Goal: Book appointment/travel/reservation

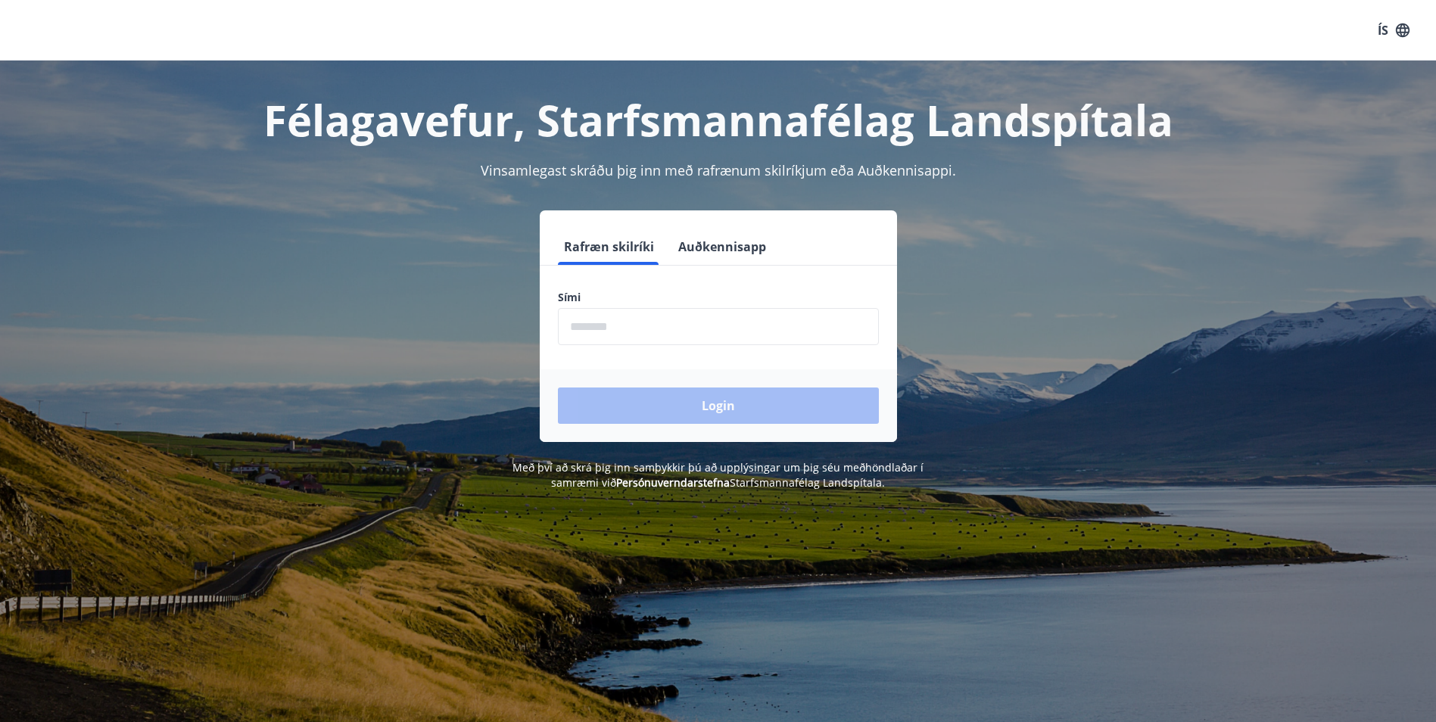
click at [668, 345] on input "phone" at bounding box center [718, 326] width 321 height 37
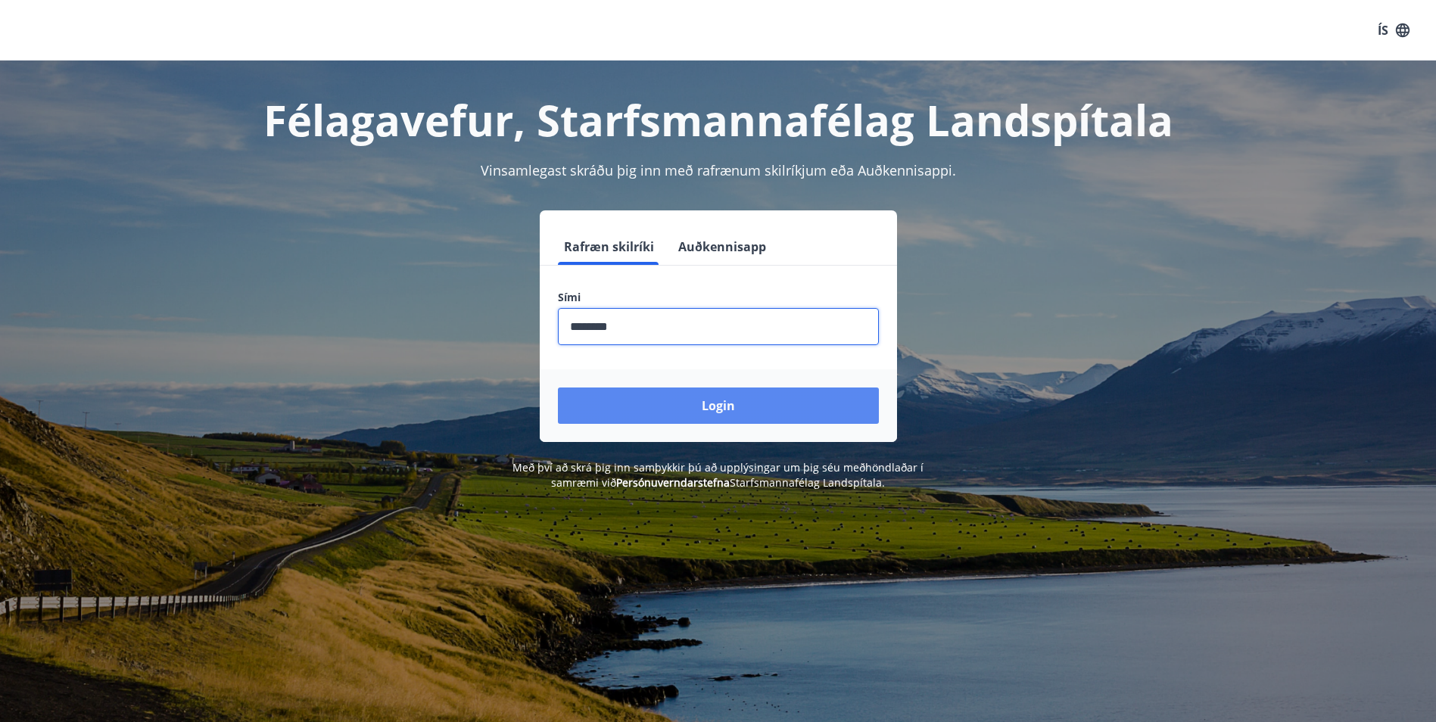
type input "********"
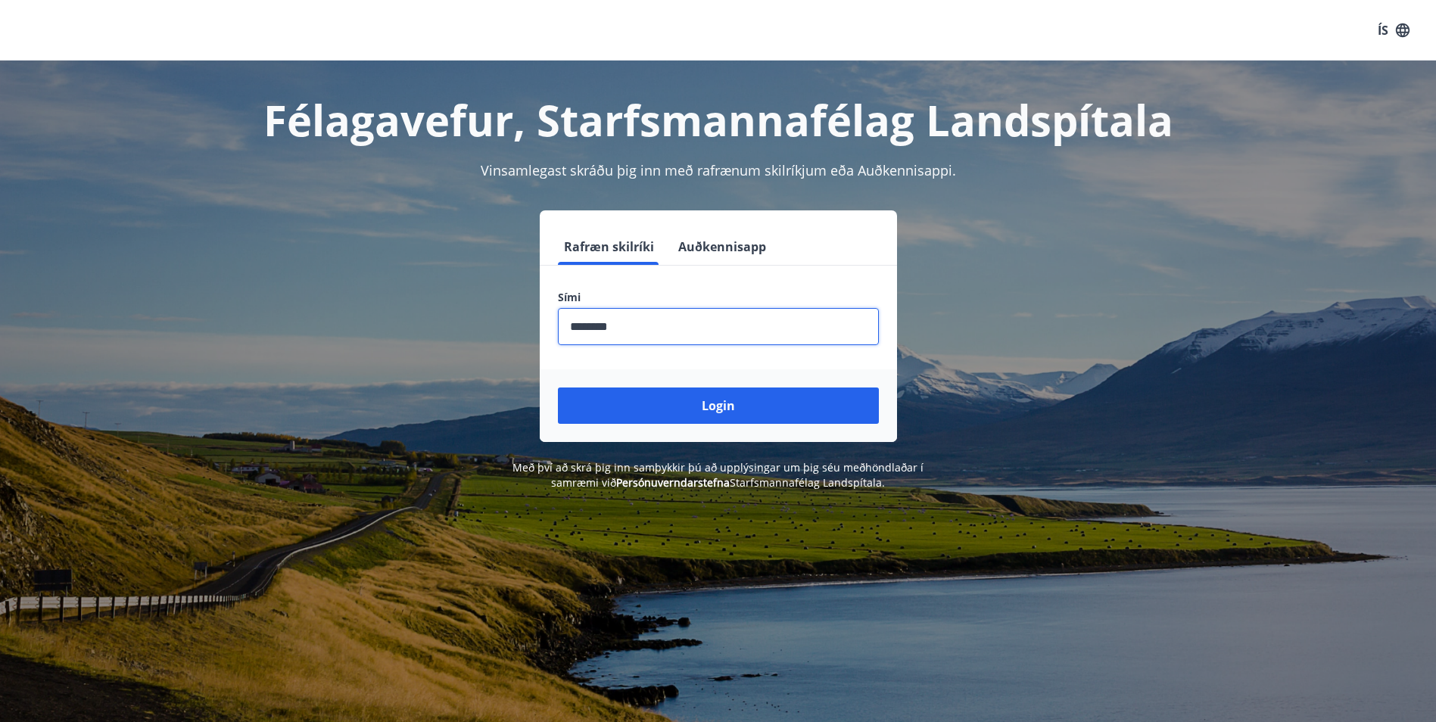
click at [750, 410] on button "Login" at bounding box center [718, 406] width 321 height 36
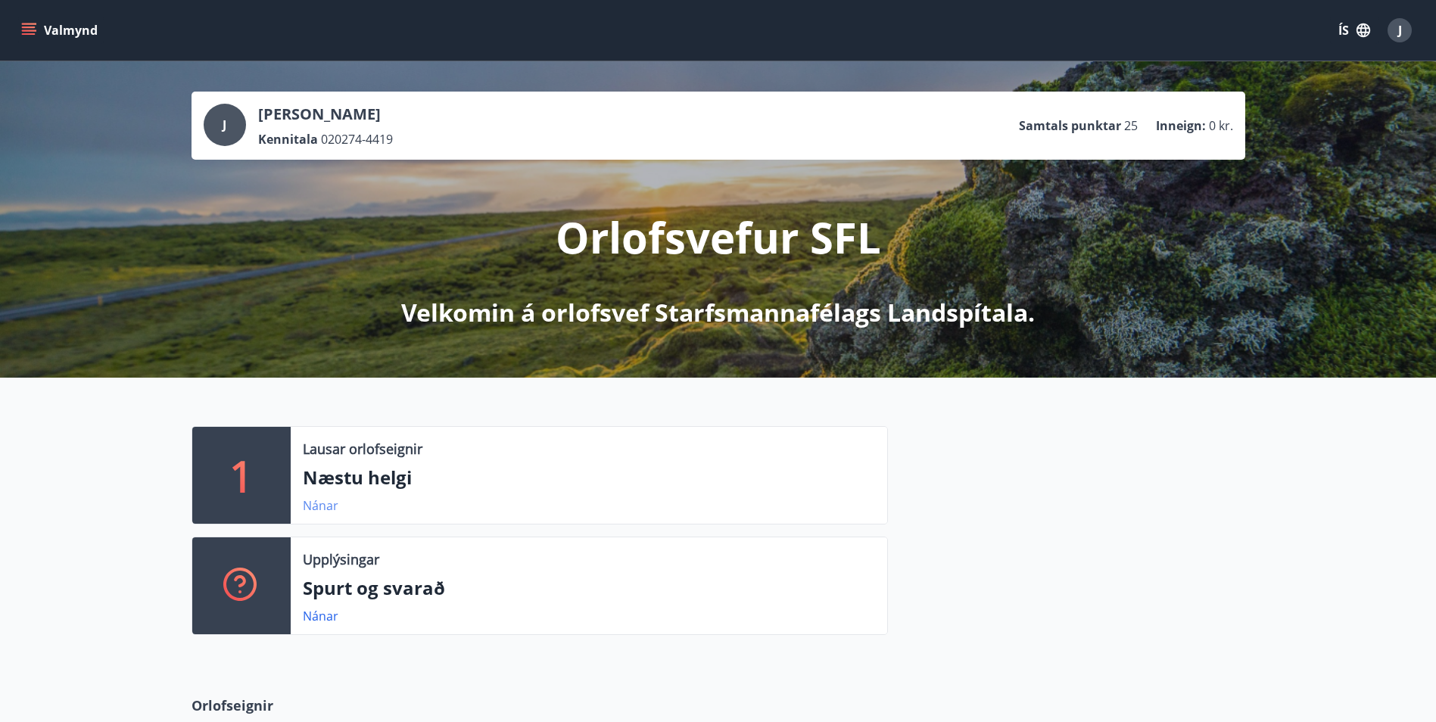
click at [310, 501] on link "Nánar" at bounding box center [321, 505] width 36 height 17
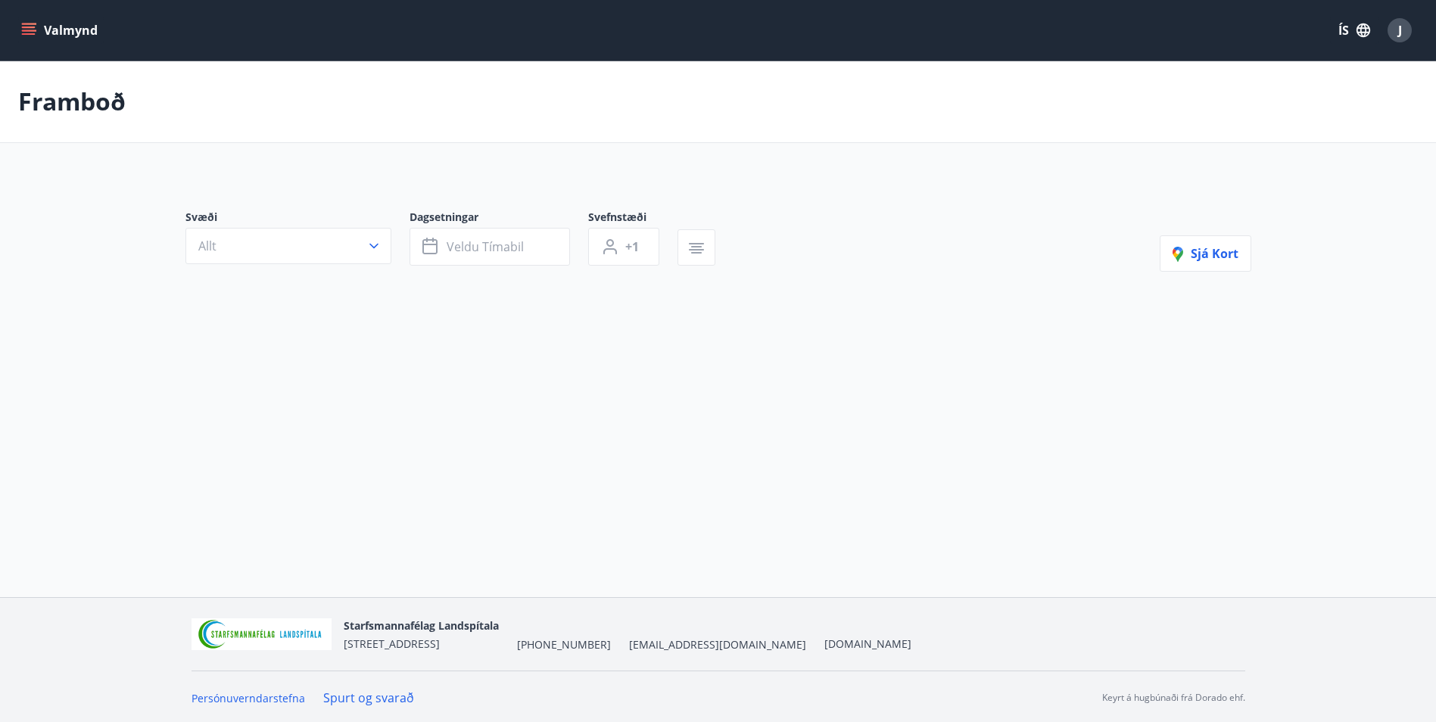
type input "*"
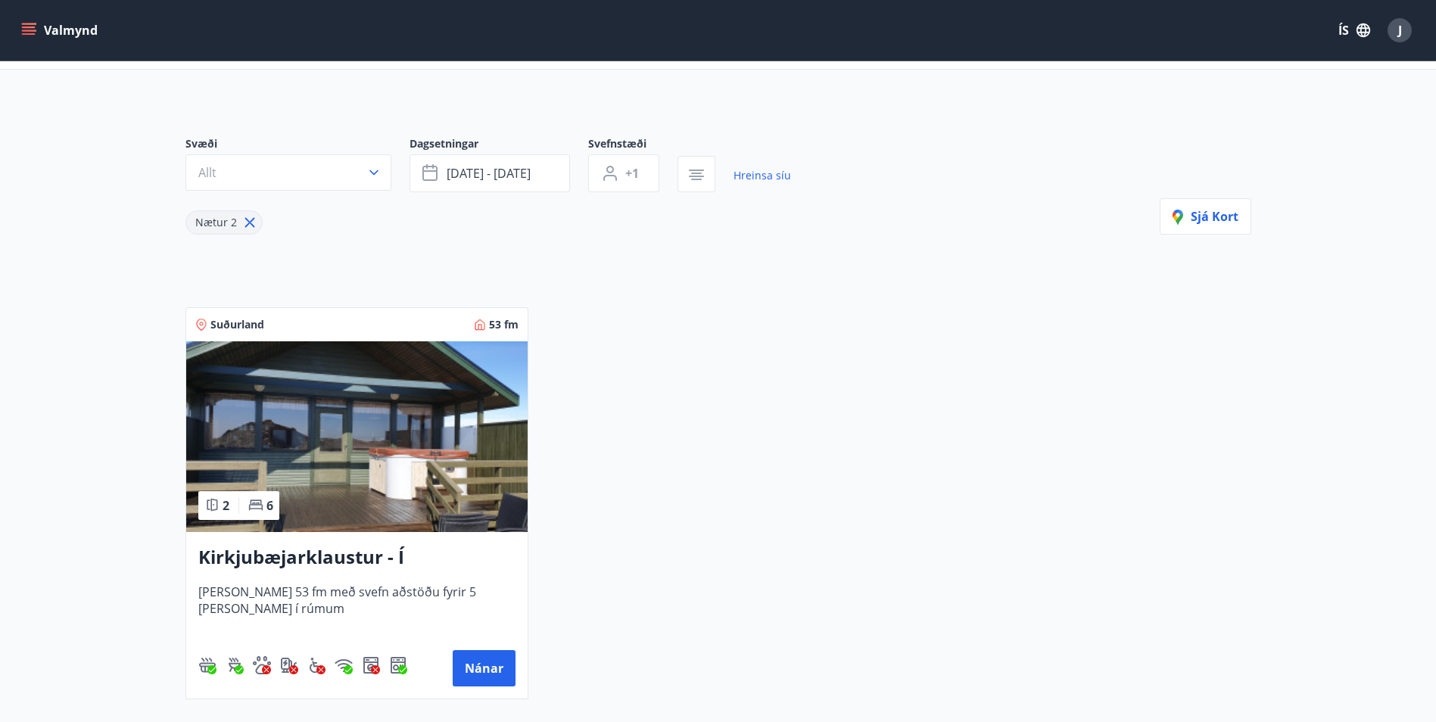
scroll to position [102, 0]
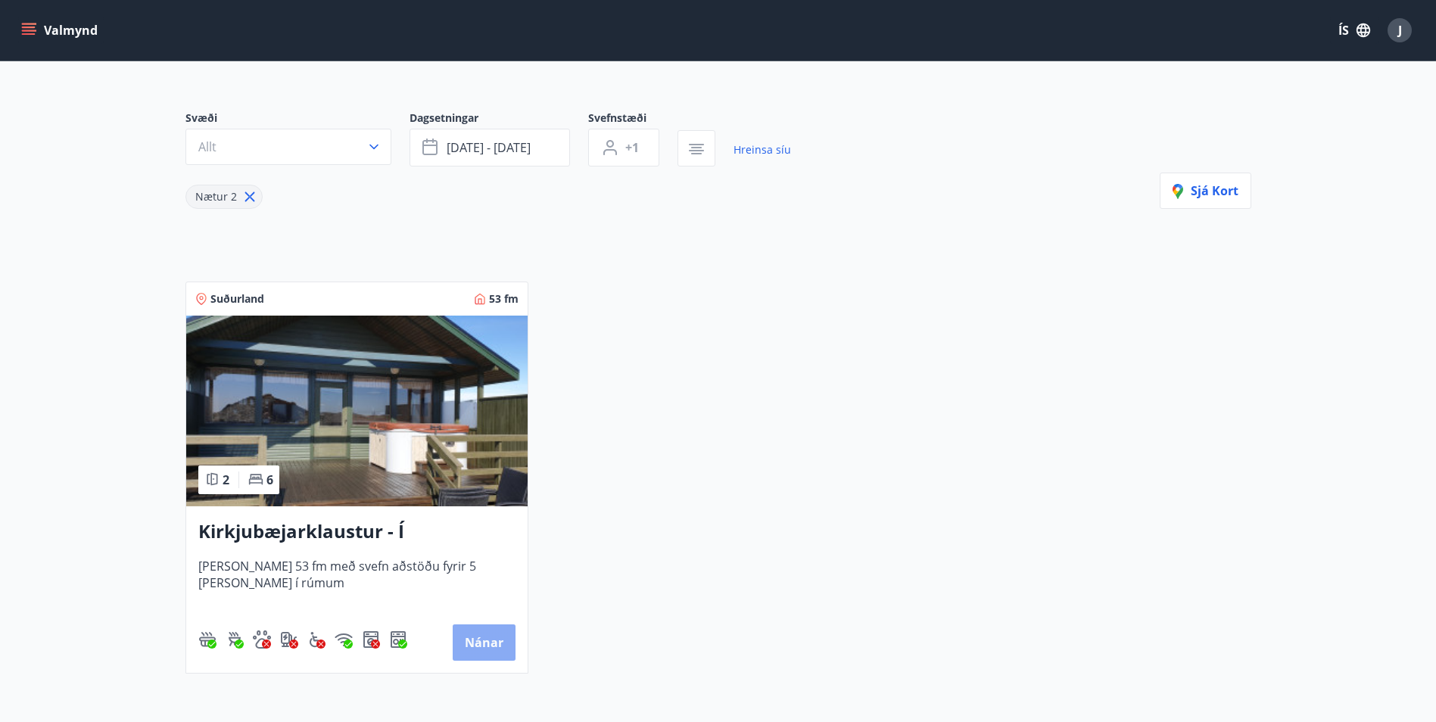
click at [469, 641] on button "Nánar" at bounding box center [484, 643] width 63 height 36
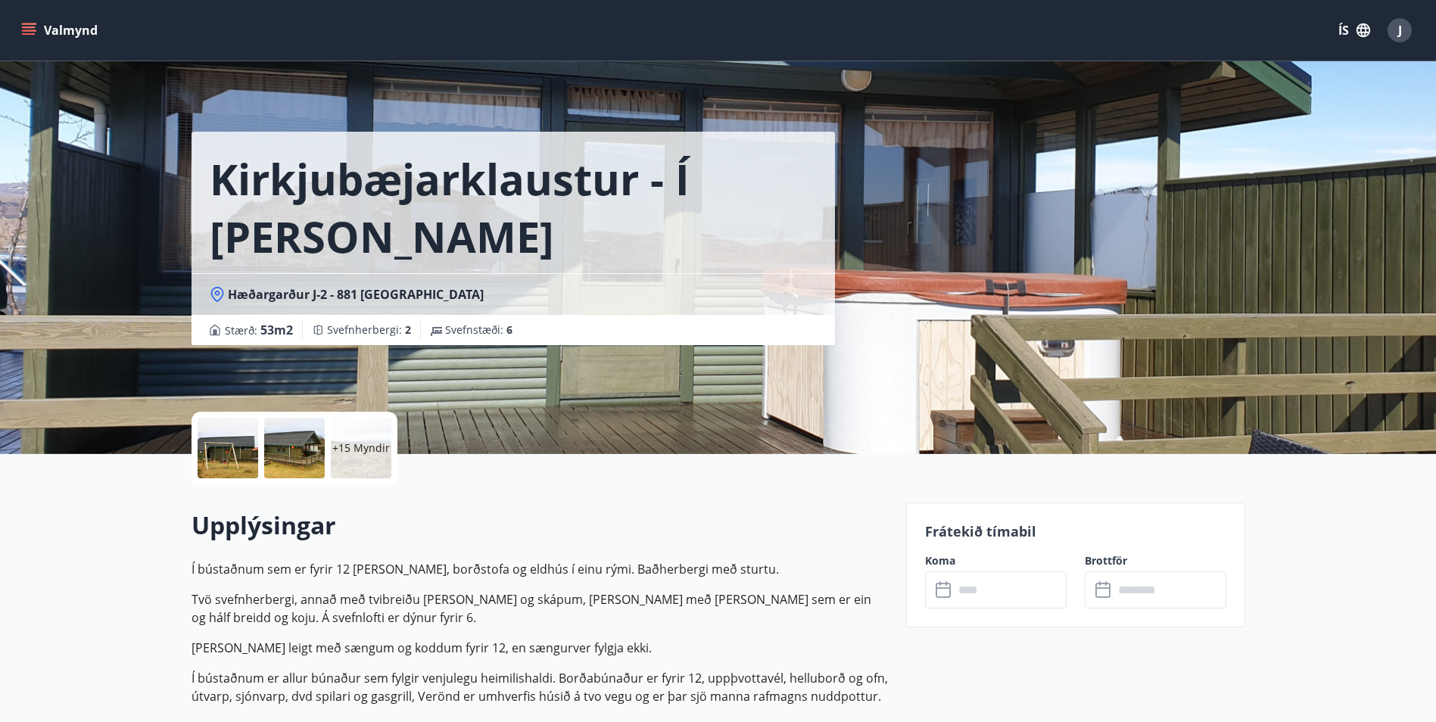
click at [366, 453] on p "+15 Myndir" at bounding box center [361, 448] width 58 height 15
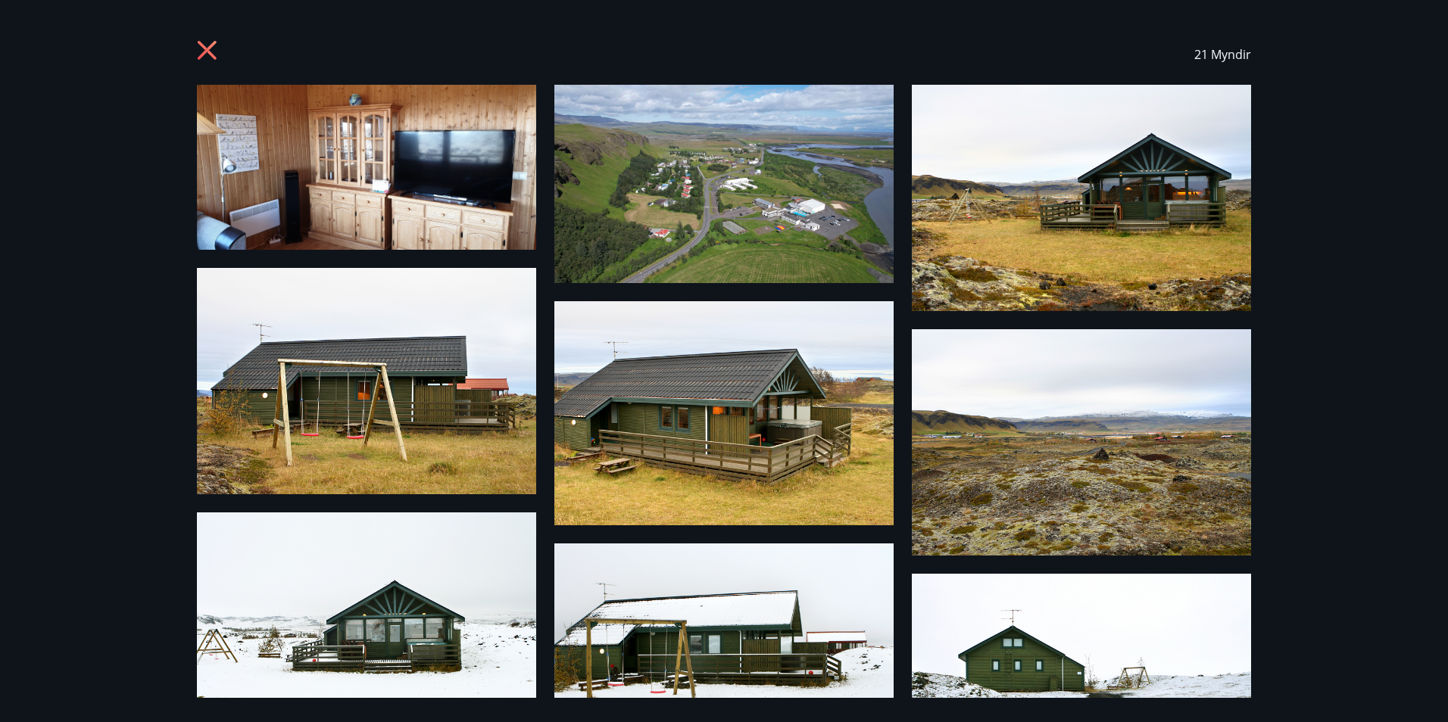
click at [207, 54] on icon at bounding box center [209, 52] width 24 height 24
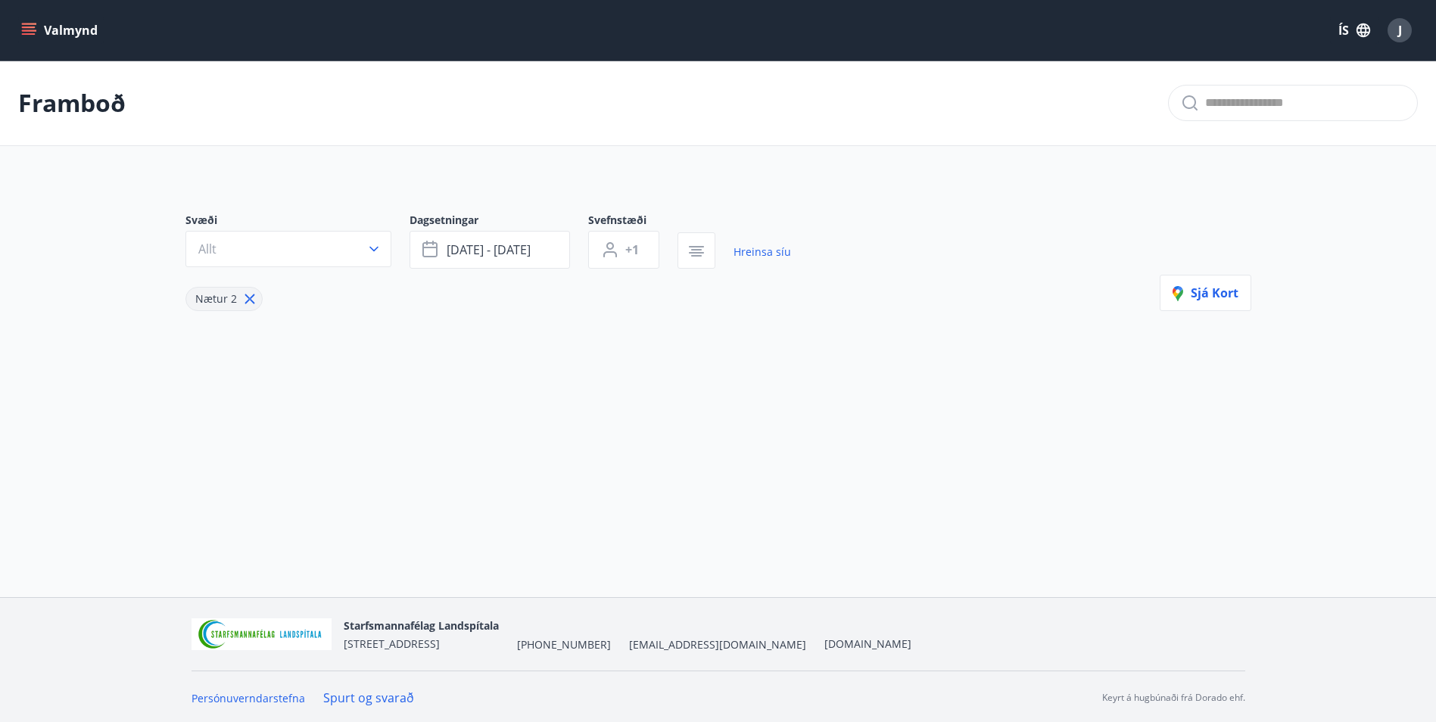
type input "*"
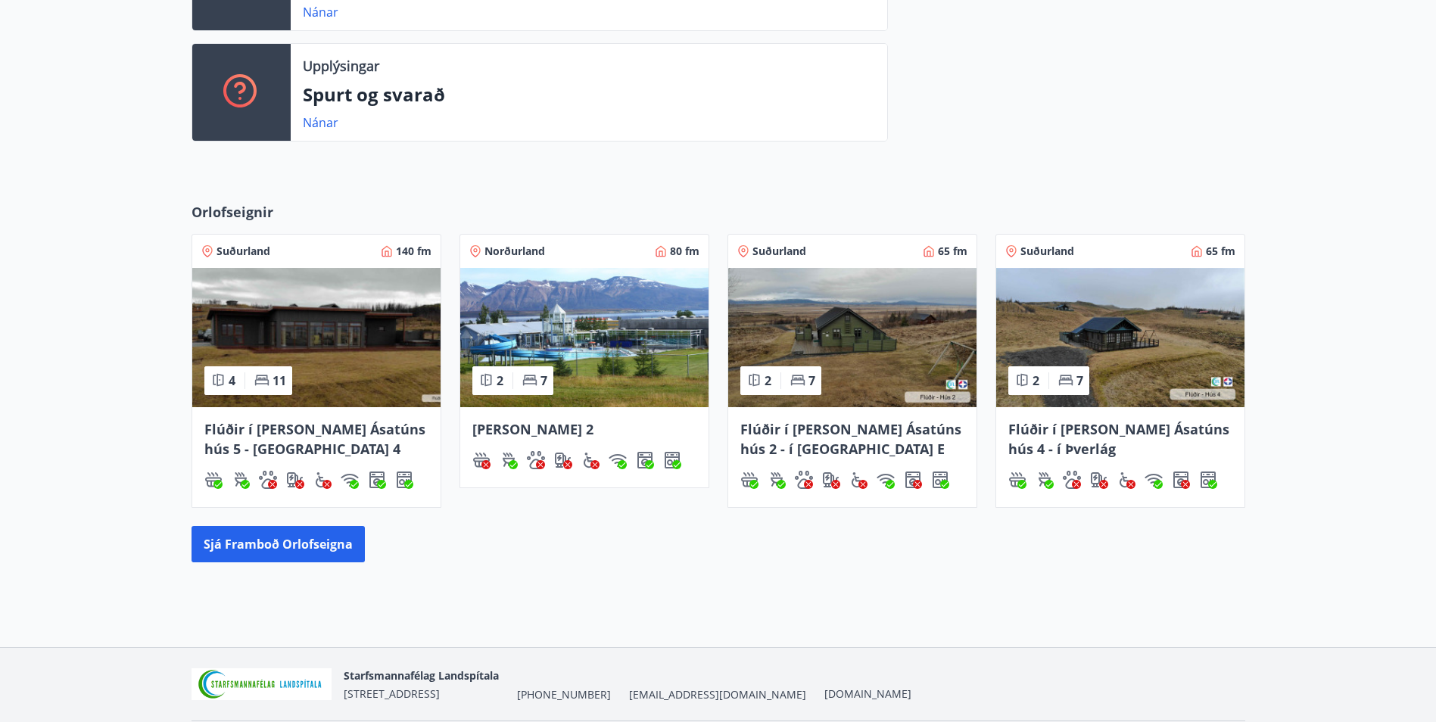
scroll to position [530, 0]
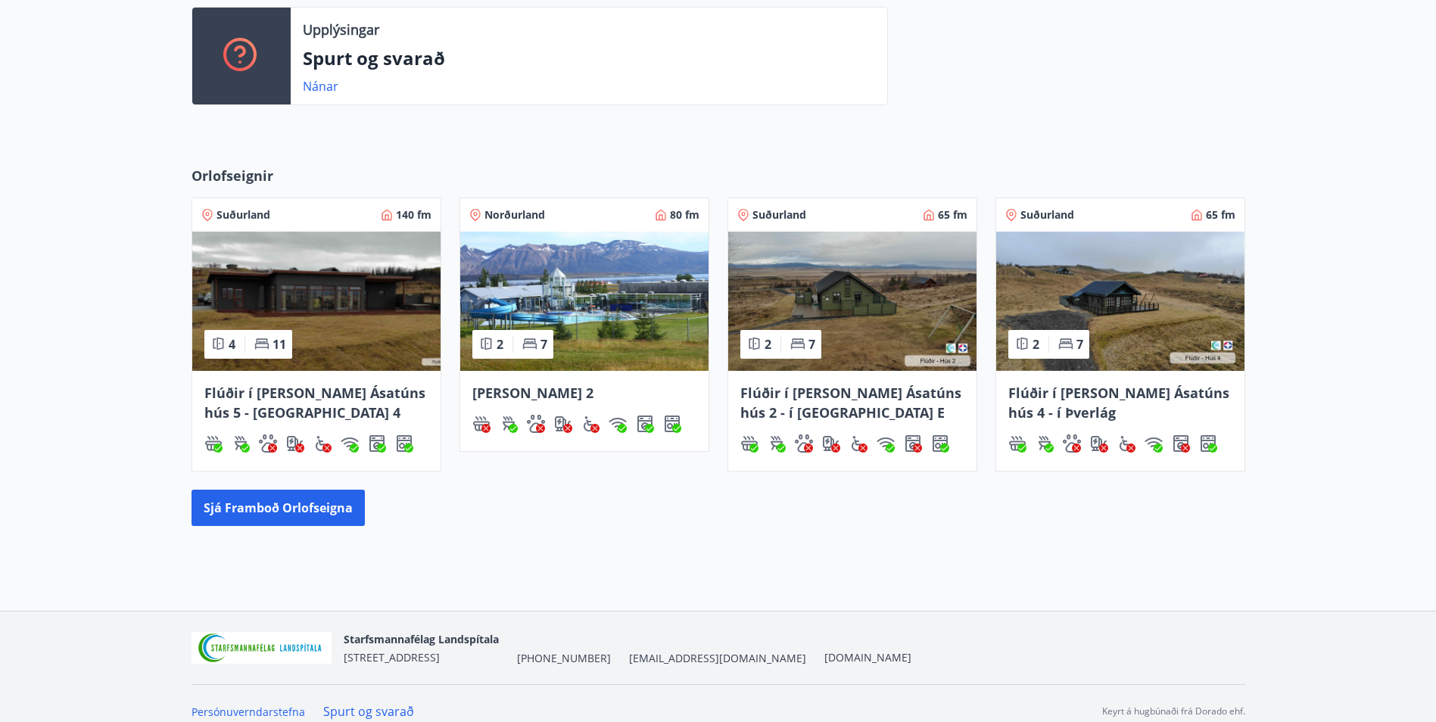
click at [351, 309] on img at bounding box center [316, 301] width 248 height 139
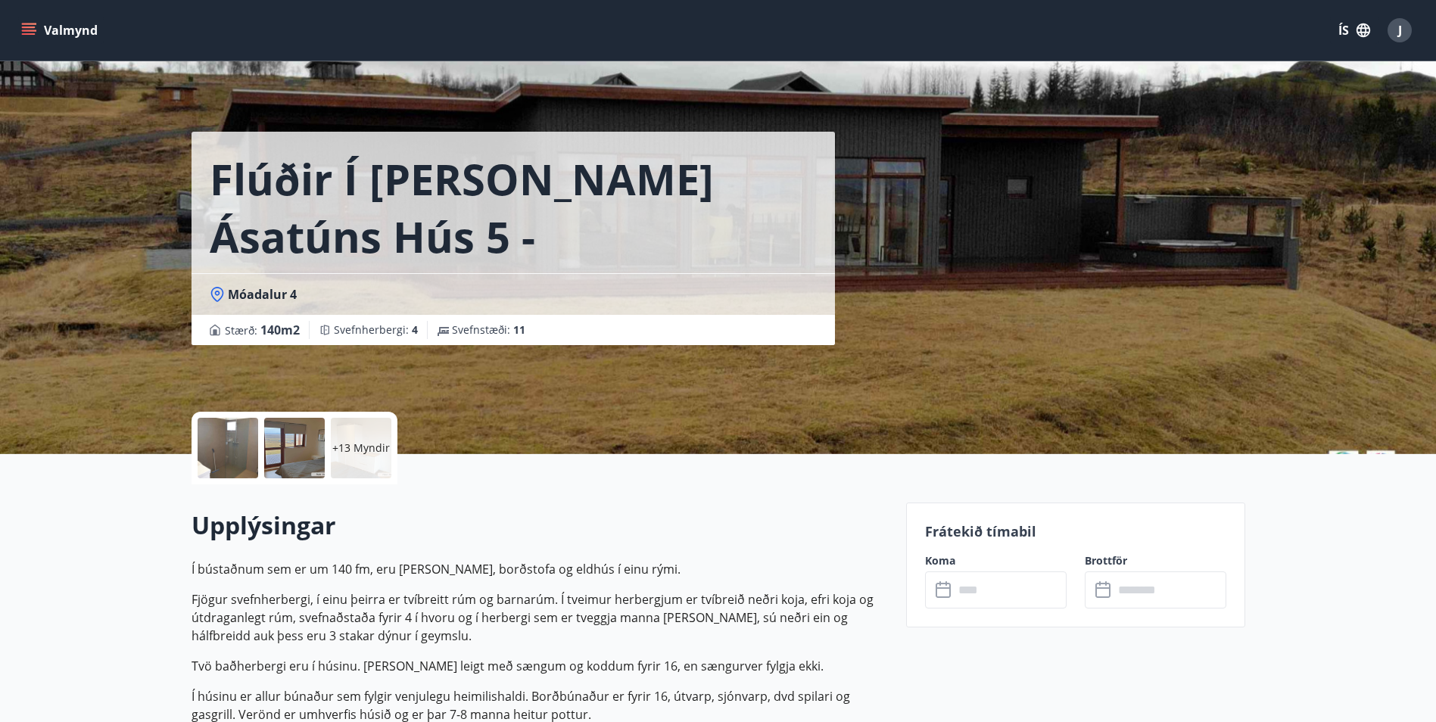
click at [366, 441] on p "+13 Myndir" at bounding box center [361, 448] width 58 height 15
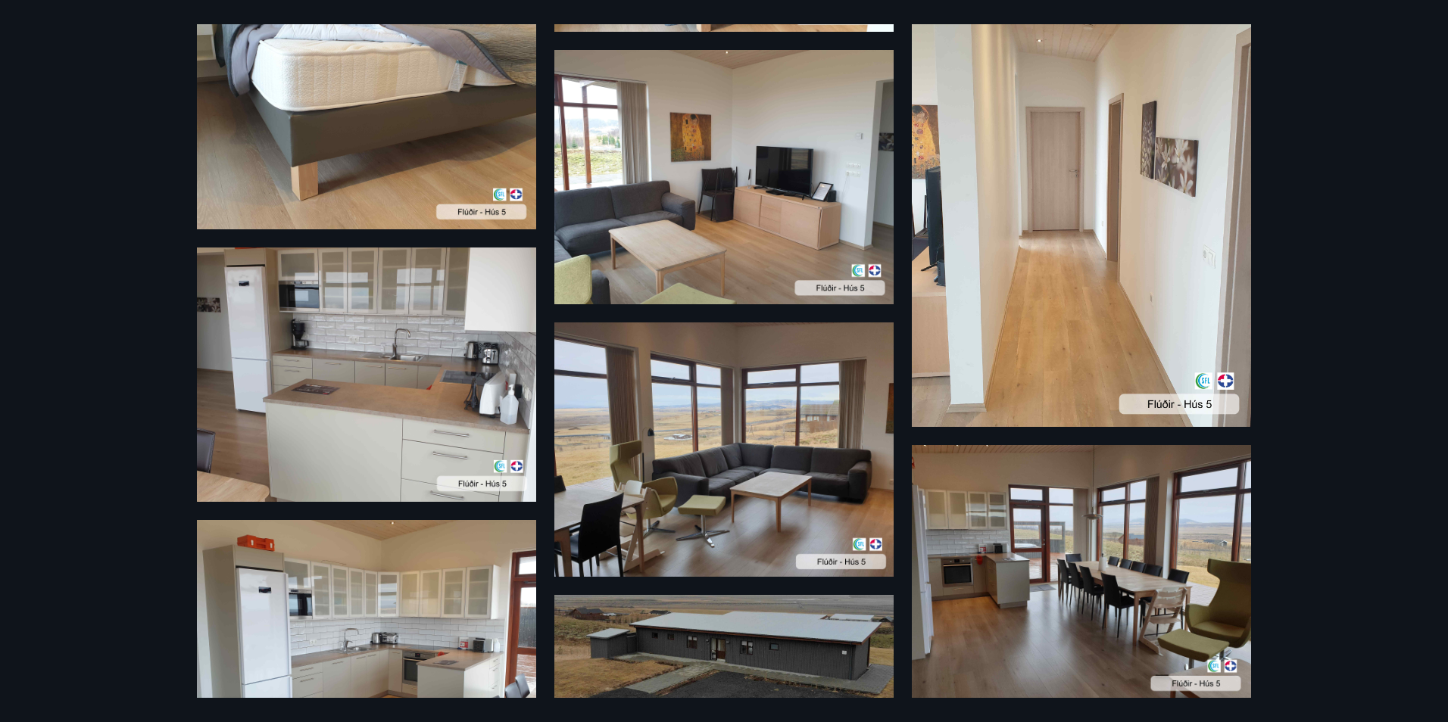
scroll to position [705, 0]
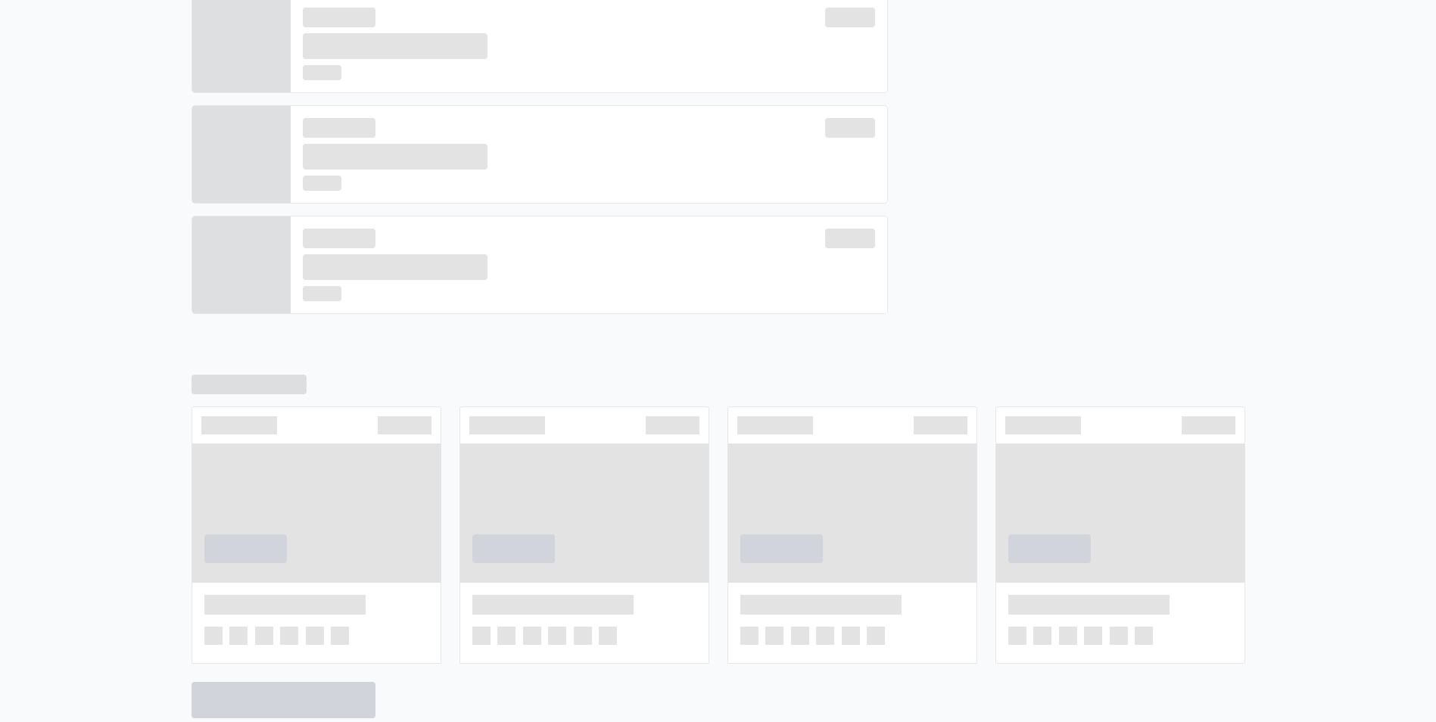
scroll to position [542, 0]
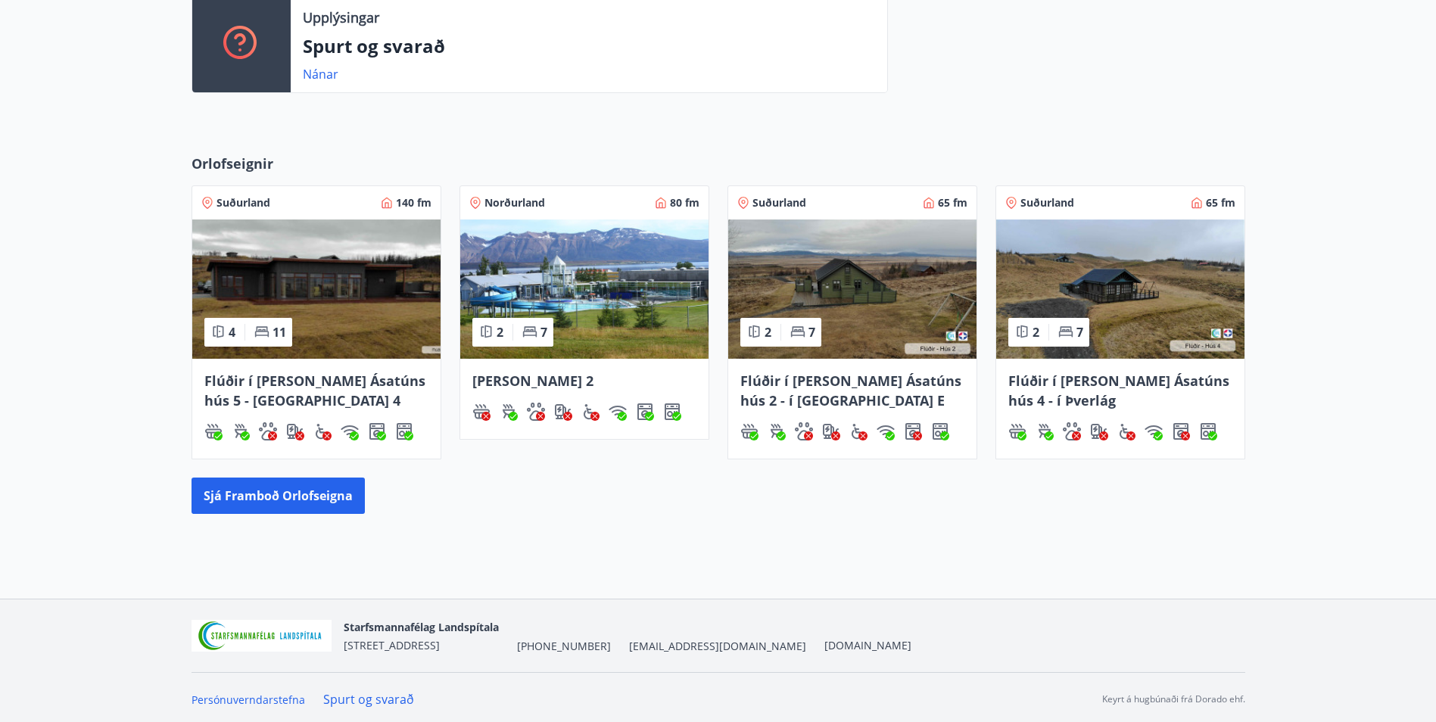
click at [290, 380] on span "Flúðir í [PERSON_NAME] Ásatúns hús 5 - [GEOGRAPHIC_DATA] 4" at bounding box center [314, 391] width 221 height 38
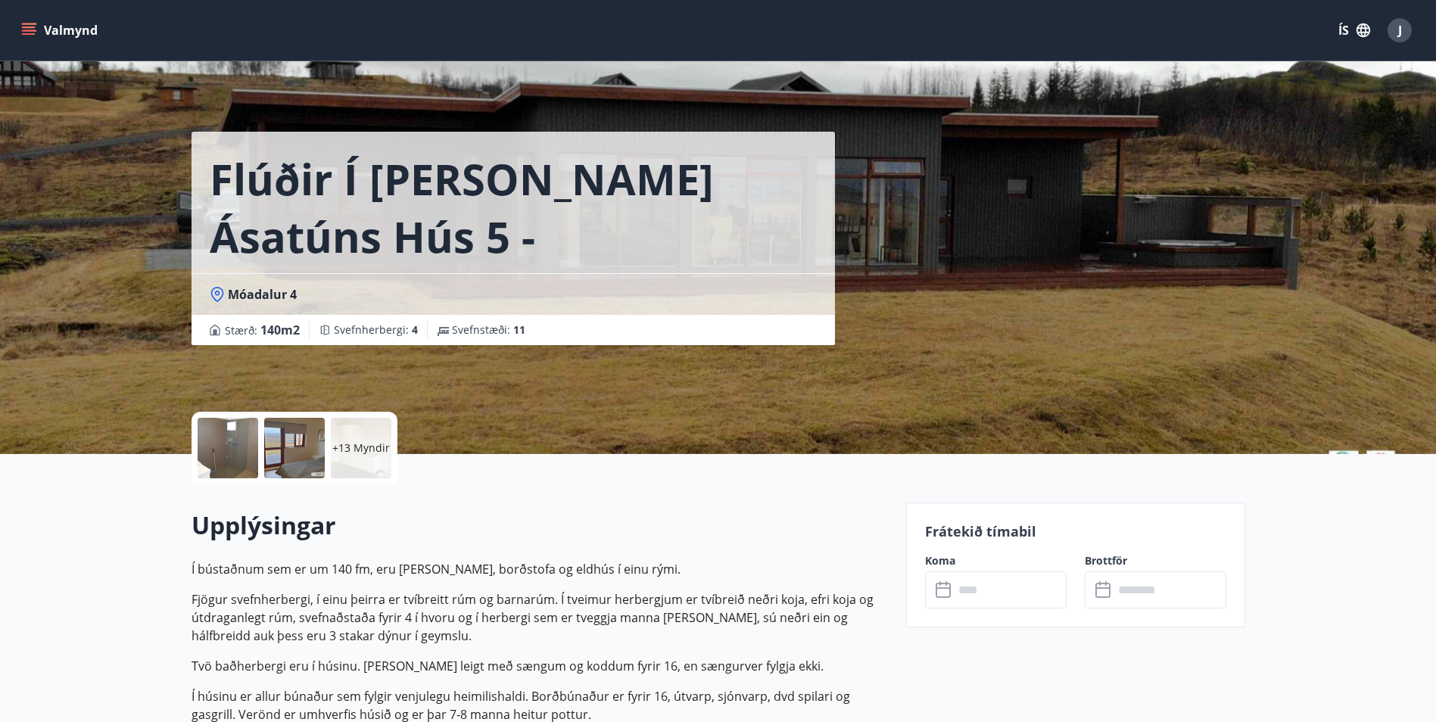
click at [1017, 596] on input "text" at bounding box center [1010, 590] width 113 height 37
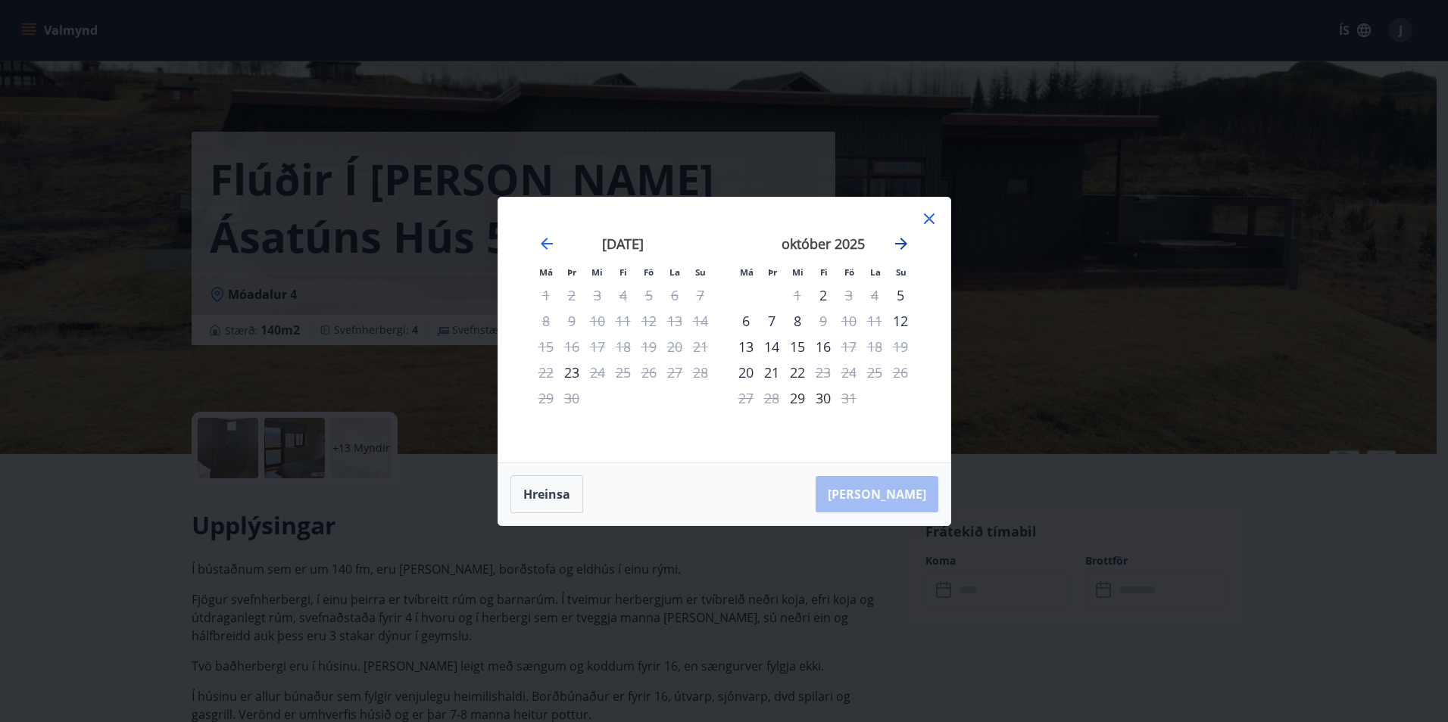
click at [902, 245] on icon "Move forward to switch to the next month." at bounding box center [901, 244] width 18 height 18
click at [902, 247] on icon "Move forward to switch to the next month." at bounding box center [901, 244] width 12 height 12
click at [900, 248] on icon "Move forward to switch to the next month." at bounding box center [901, 244] width 18 height 18
click at [901, 247] on icon "Move forward to switch to the next month." at bounding box center [901, 244] width 18 height 18
click at [549, 243] on icon "Move backward to switch to the previous month." at bounding box center [547, 244] width 12 height 12
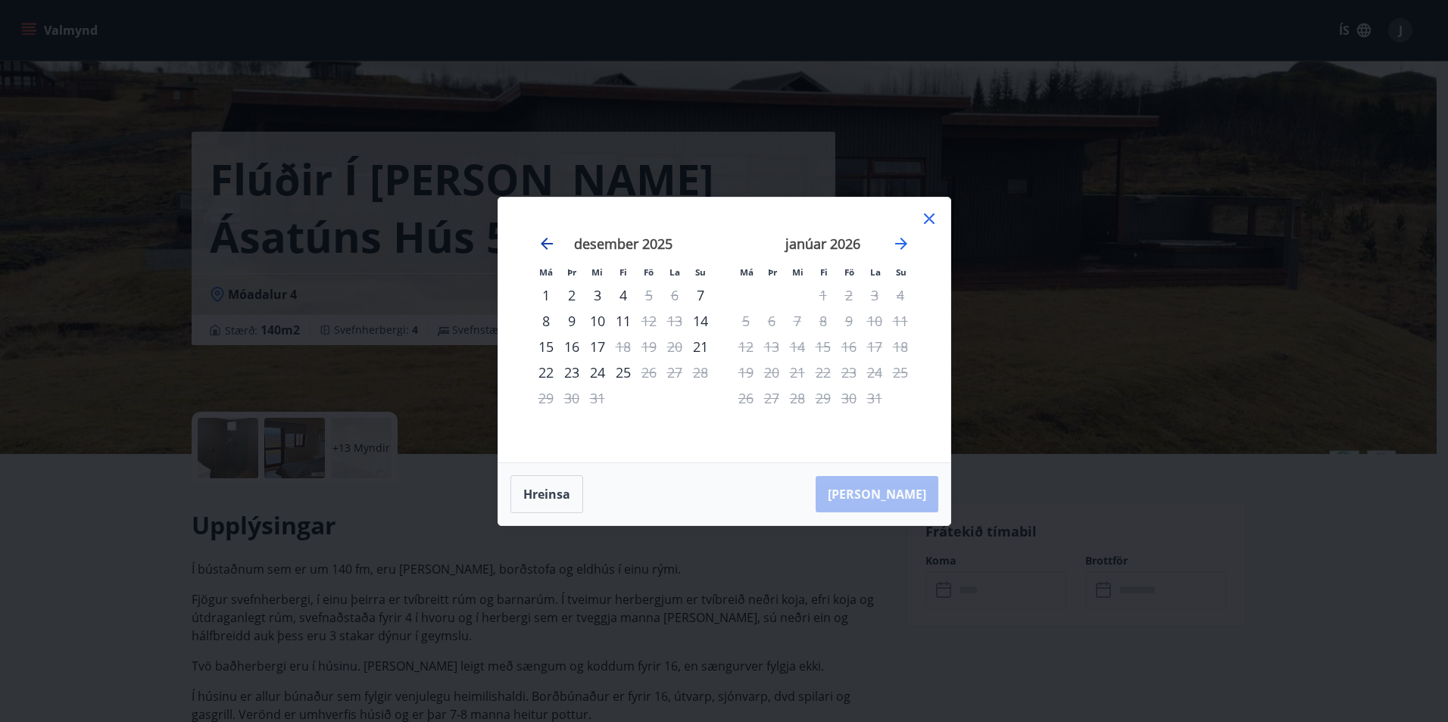
click at [549, 243] on icon "Move backward to switch to the previous month." at bounding box center [547, 244] width 12 height 12
click at [579, 207] on div "Má Þr Mi Fi Fö La Su Má Þr Mi Fi Fö La Su [DATE] 1 2 3 4 5 6 7 8 9 10 11 12 13 …" at bounding box center [724, 330] width 452 height 265
click at [550, 246] on icon "Move backward to switch to the previous month." at bounding box center [547, 244] width 18 height 18
click at [574, 347] on div "14" at bounding box center [572, 347] width 26 height 26
click at [622, 346] on div "16" at bounding box center [623, 347] width 26 height 26
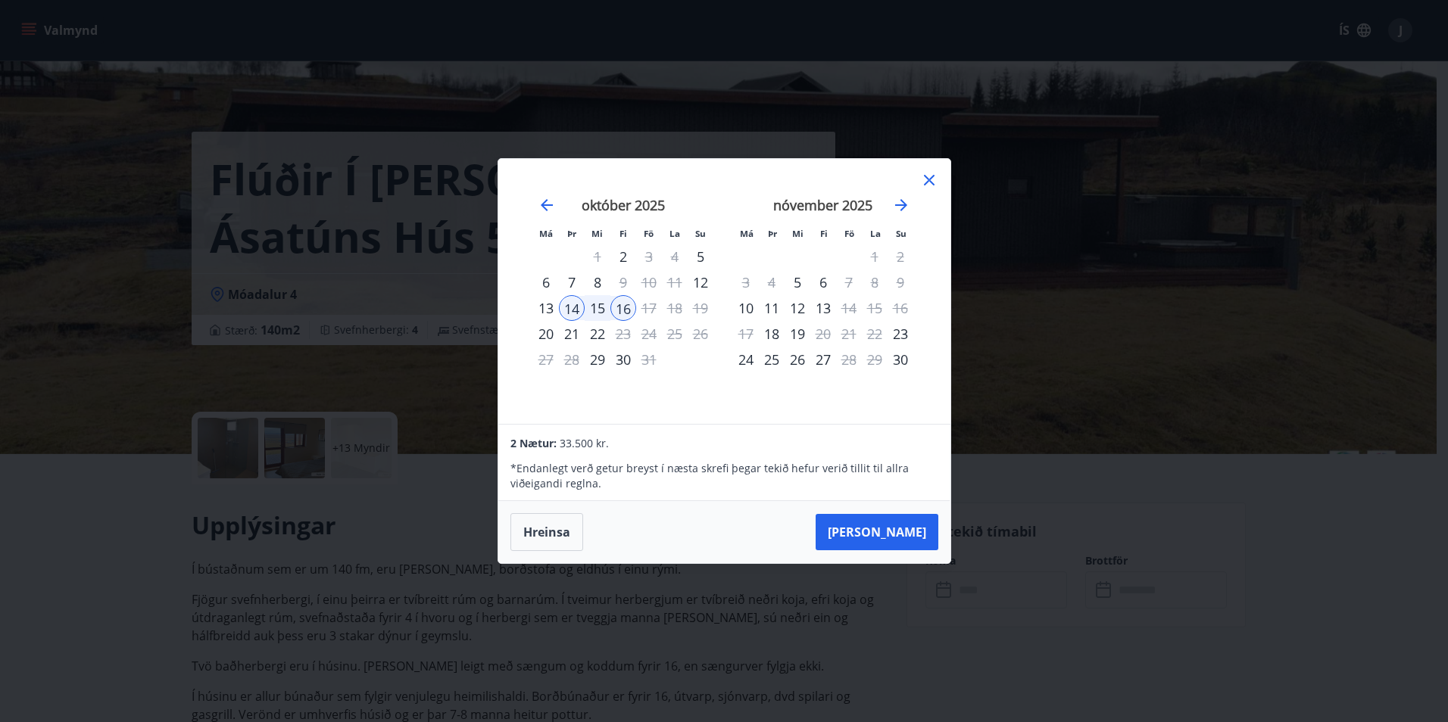
click at [925, 180] on icon at bounding box center [929, 180] width 18 height 18
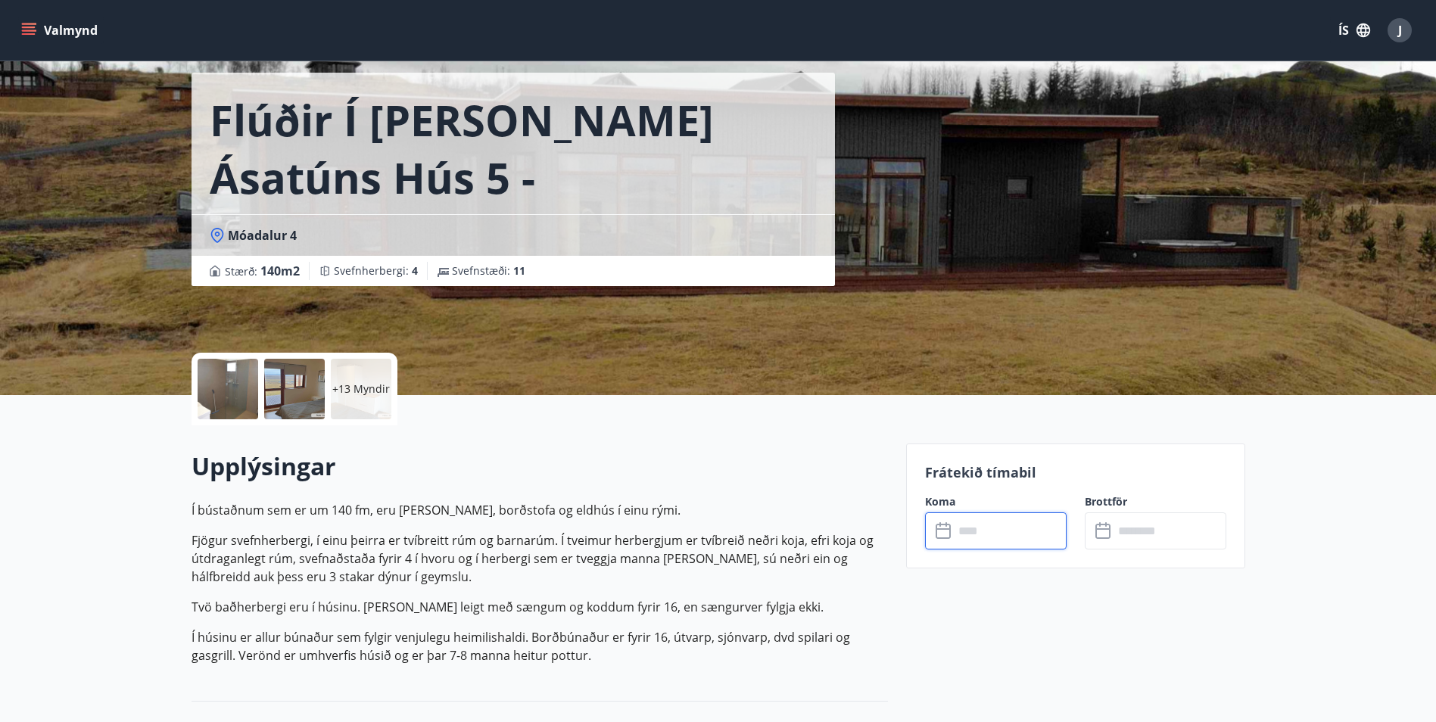
scroll to position [76, 0]
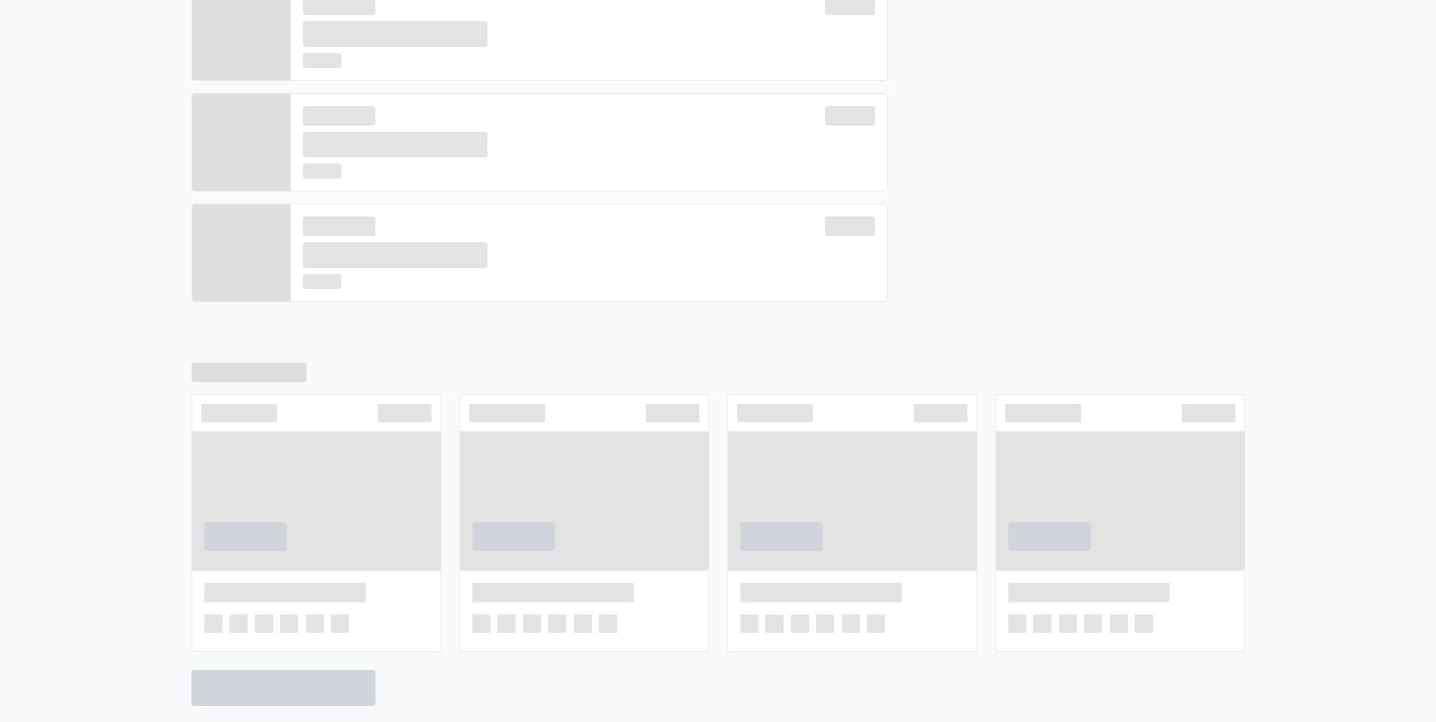
scroll to position [546, 0]
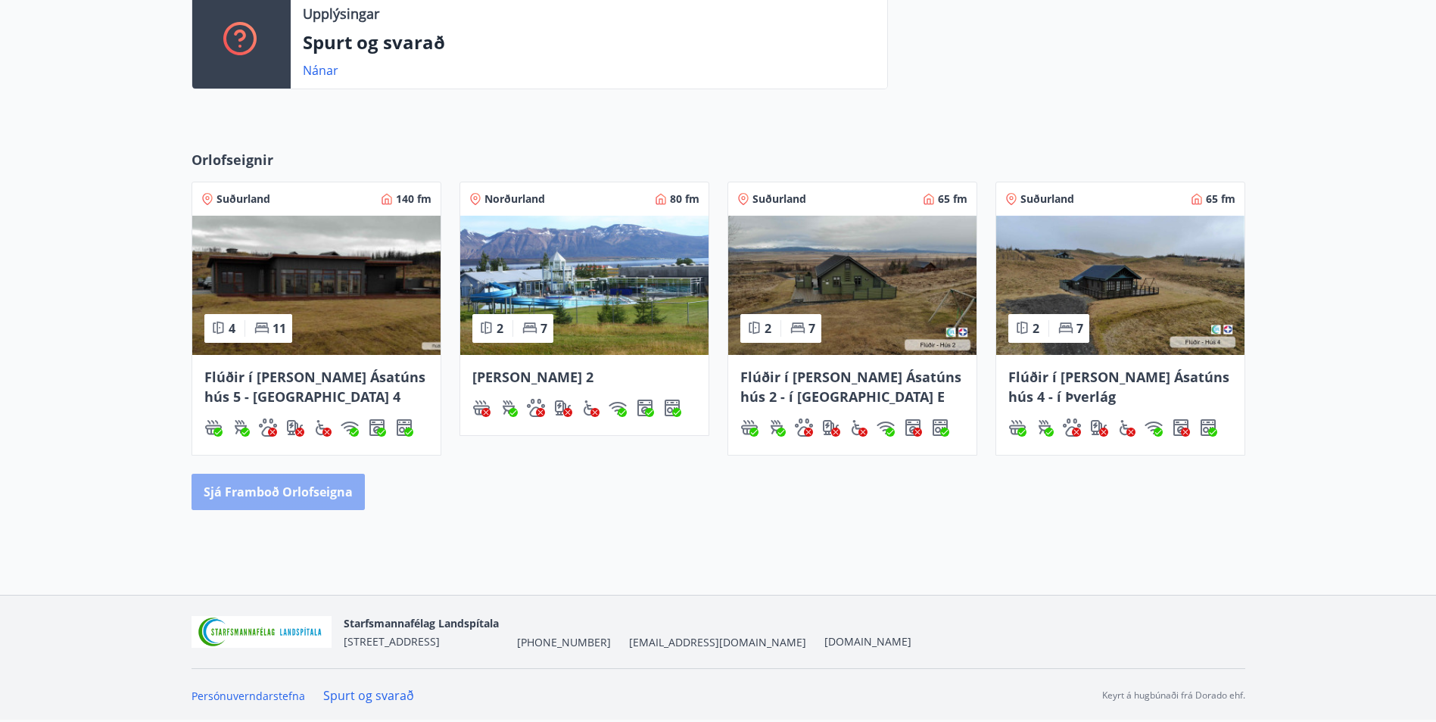
click at [321, 496] on button "Sjá framboð orlofseigna" at bounding box center [278, 492] width 173 height 36
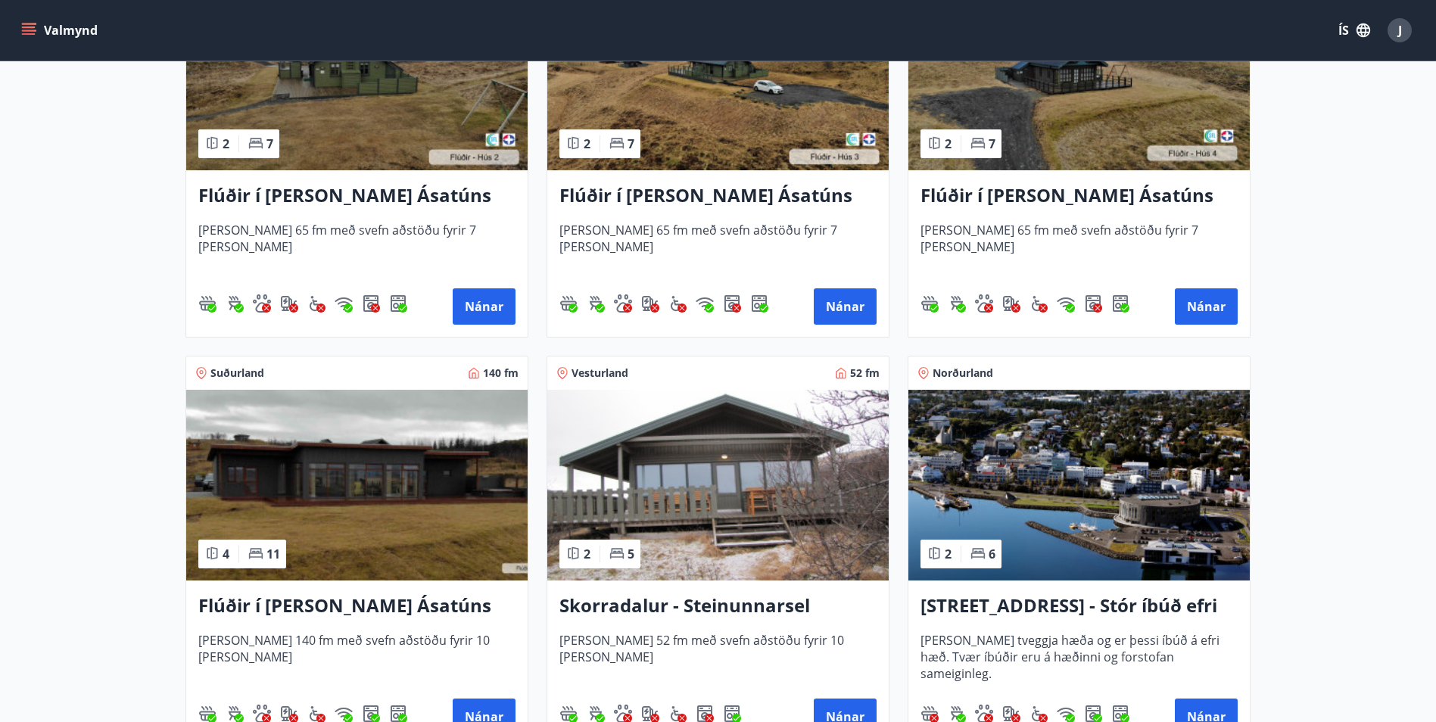
scroll to position [833, 0]
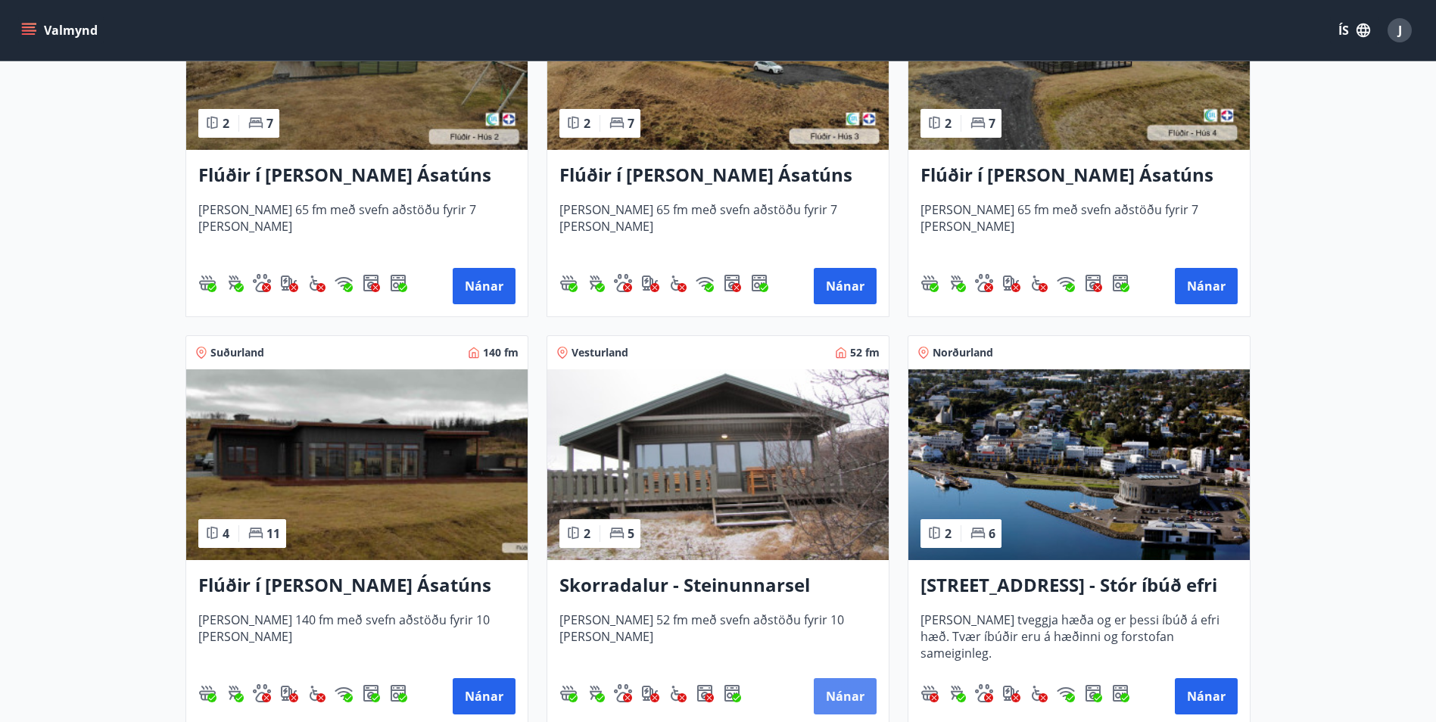
click at [837, 688] on button "Nánar" at bounding box center [845, 696] width 63 height 36
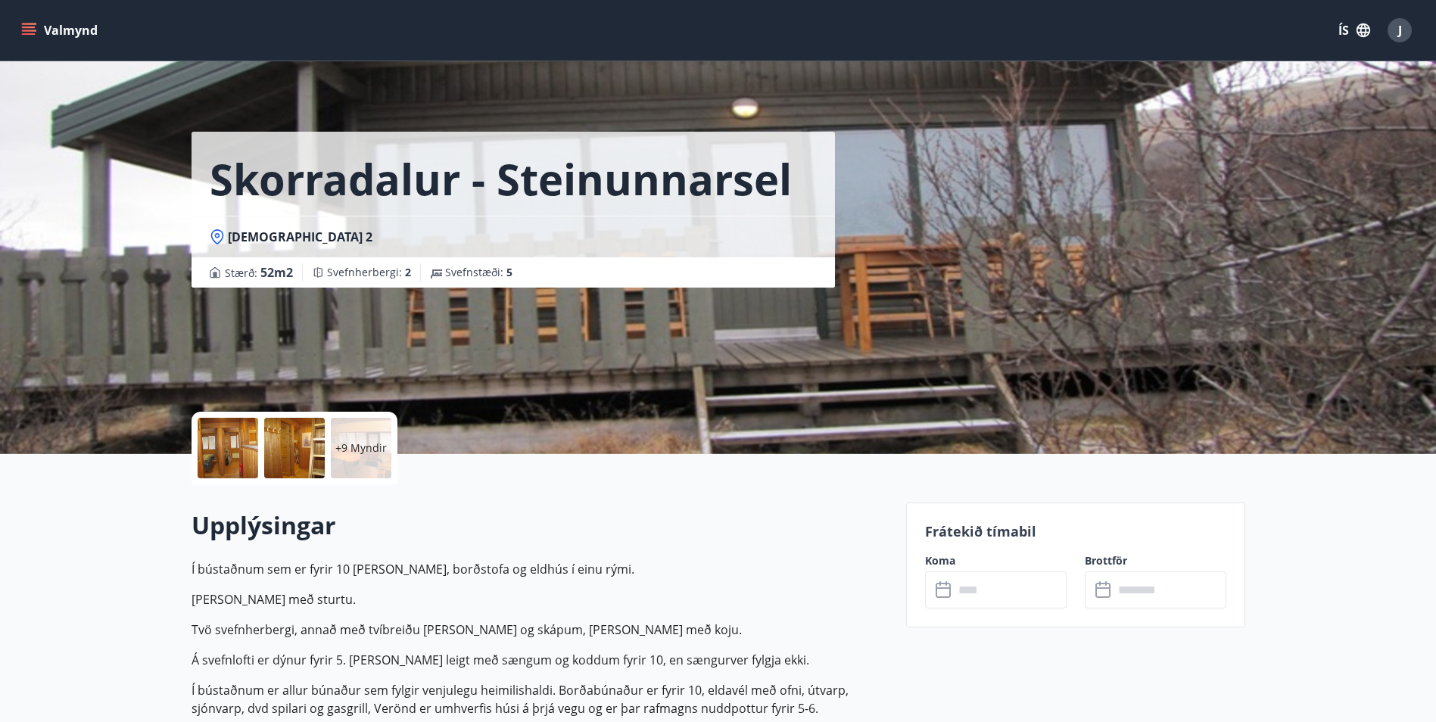
click at [360, 441] on p "+9 Myndir" at bounding box center [360, 448] width 51 height 15
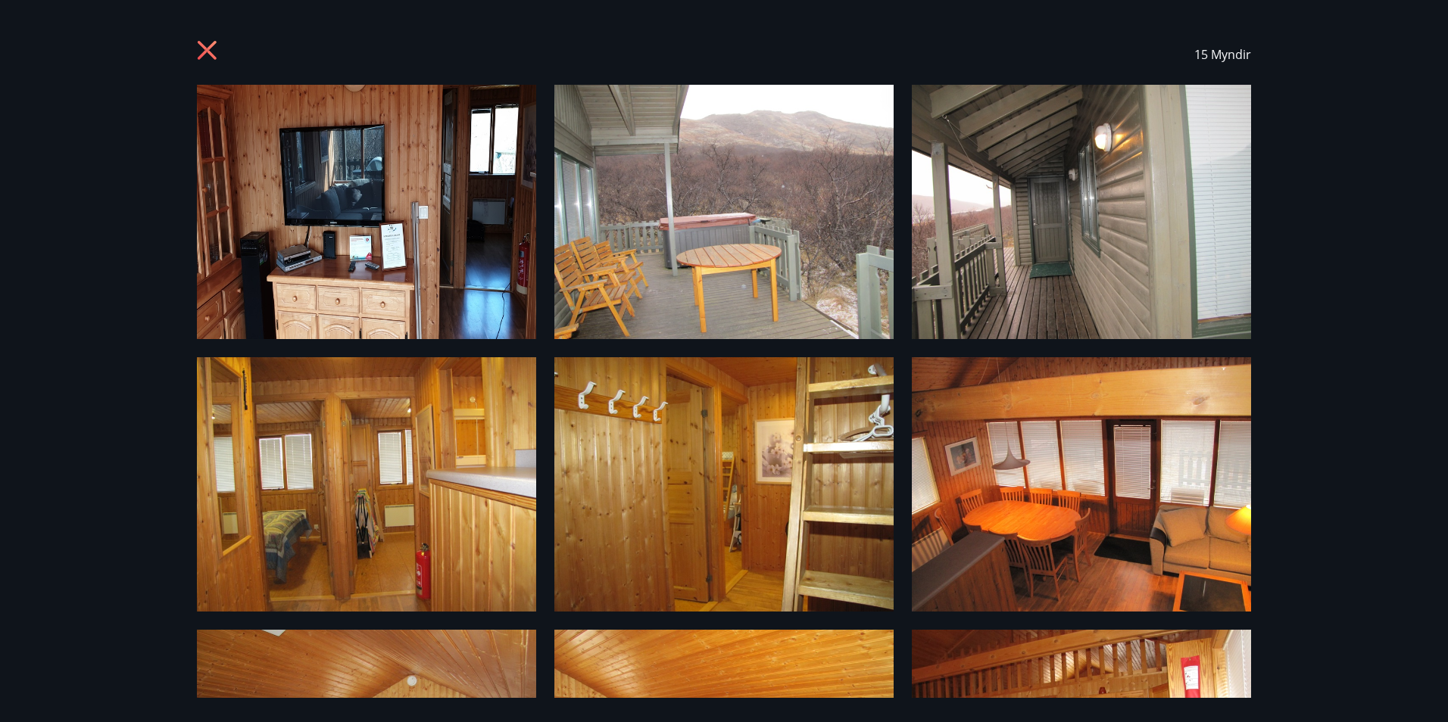
click at [210, 55] on icon at bounding box center [209, 52] width 24 height 24
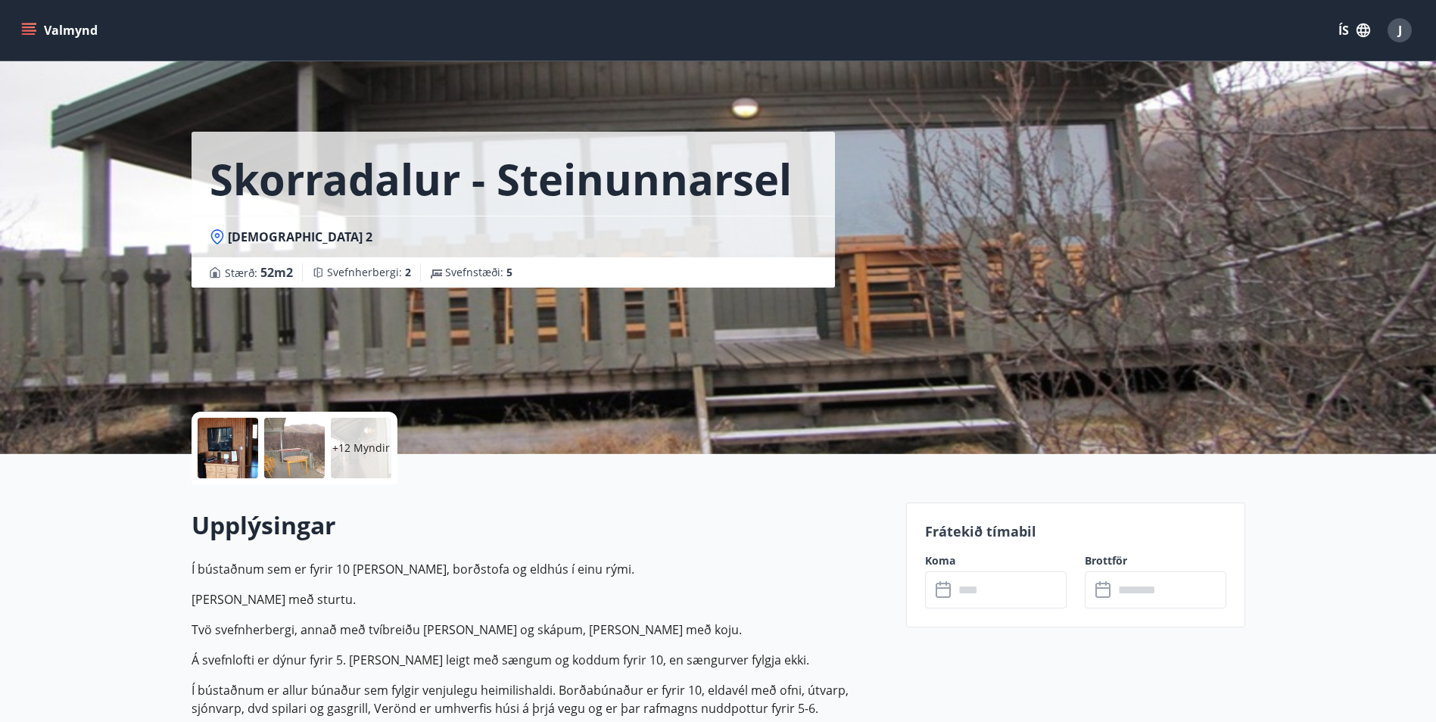
click at [962, 582] on input "text" at bounding box center [1010, 590] width 113 height 37
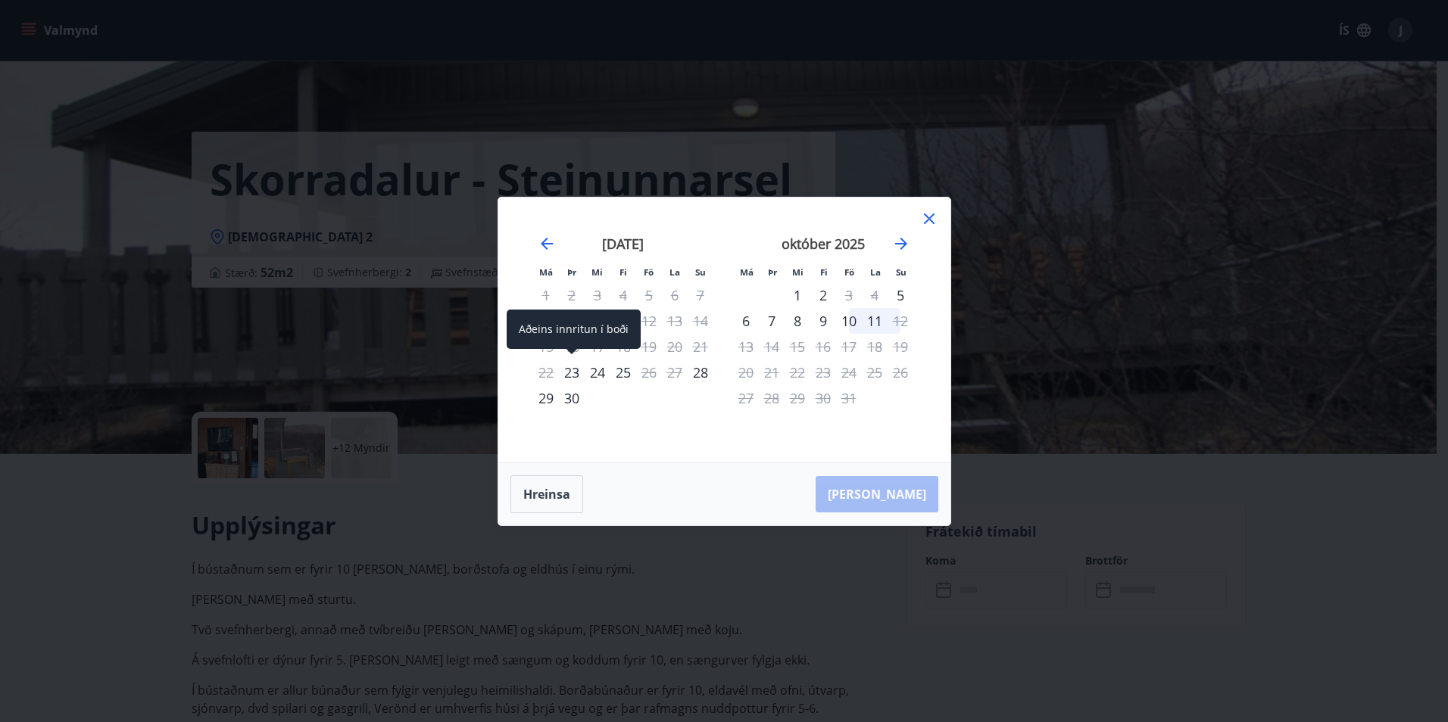
click at [575, 375] on div "23" at bounding box center [572, 373] width 26 height 26
click at [622, 377] on div "25" at bounding box center [623, 373] width 26 height 26
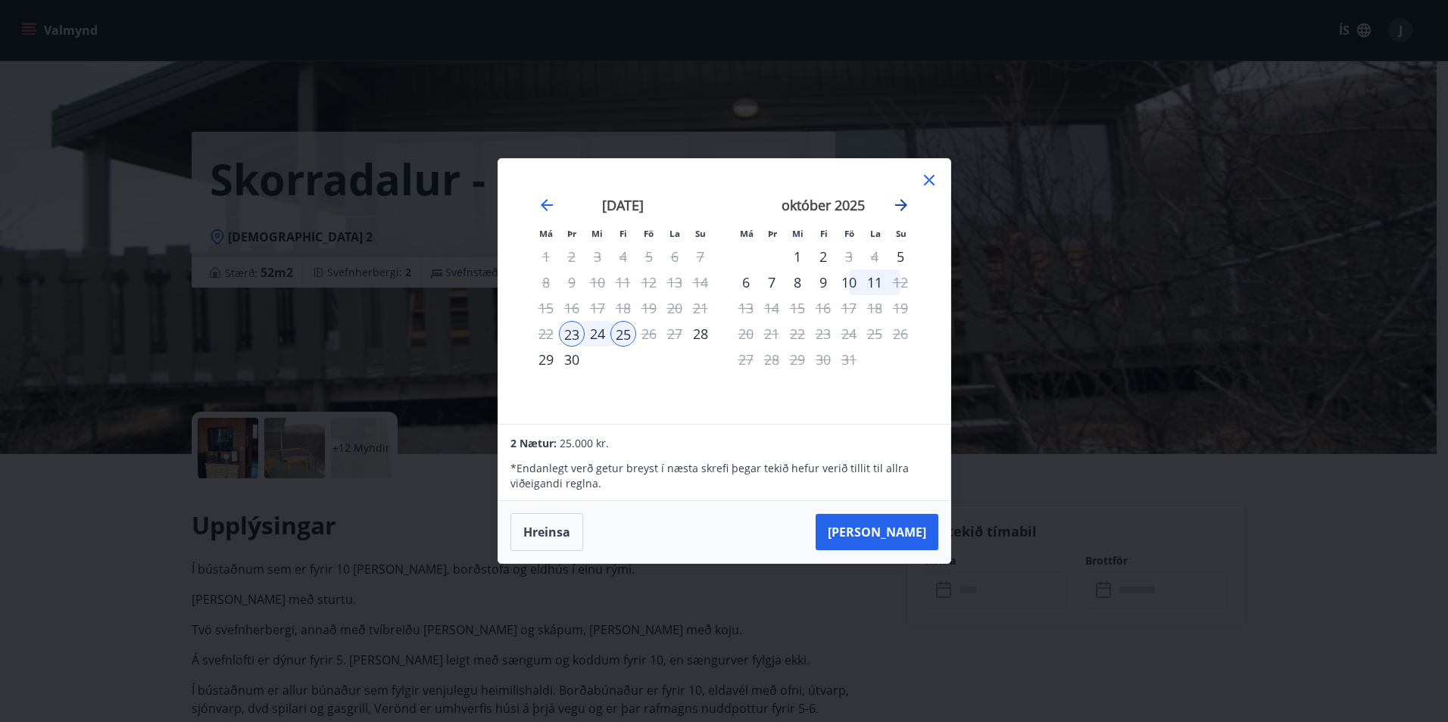
click at [900, 208] on icon "Move forward to switch to the next month." at bounding box center [901, 205] width 18 height 18
click at [896, 207] on icon "Move forward to switch to the next month." at bounding box center [901, 205] width 18 height 18
click at [930, 182] on icon at bounding box center [929, 180] width 11 height 11
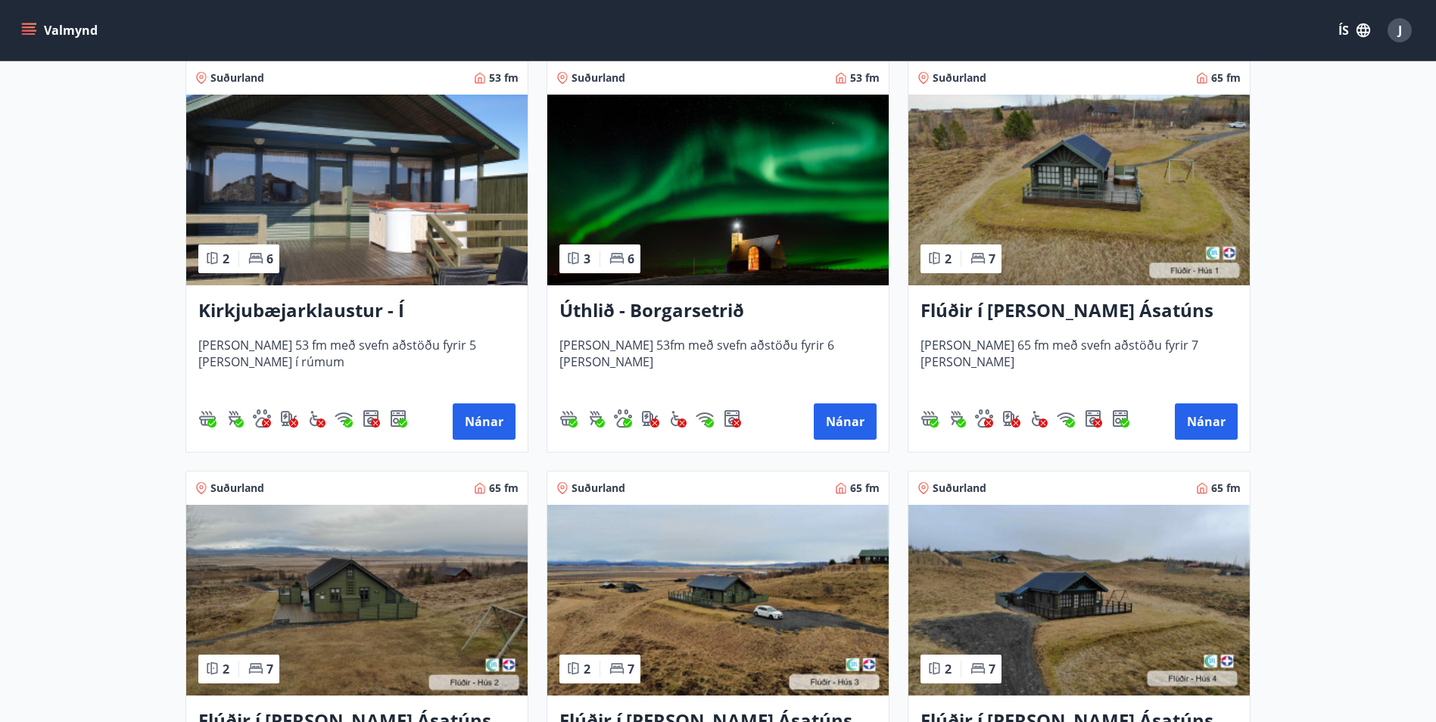
scroll to position [303, 0]
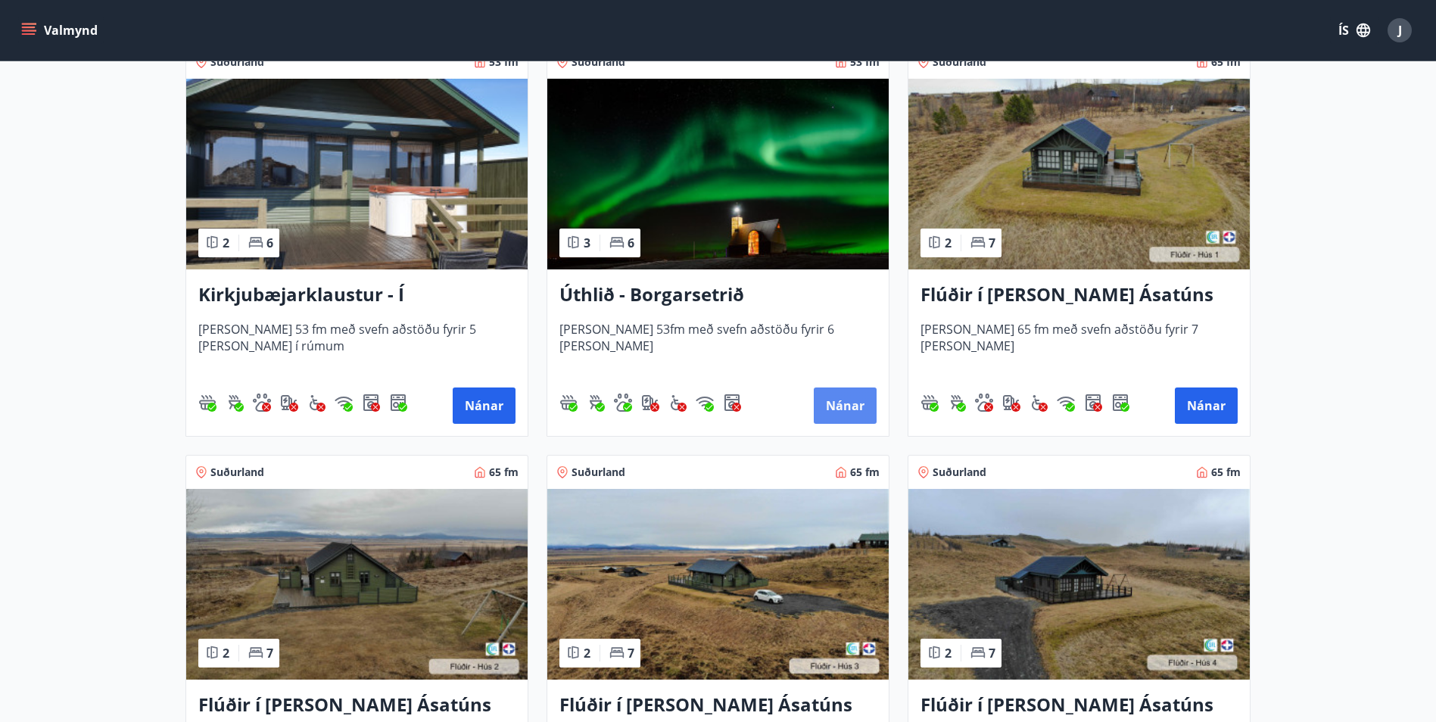
click at [855, 409] on button "Nánar" at bounding box center [845, 406] width 63 height 36
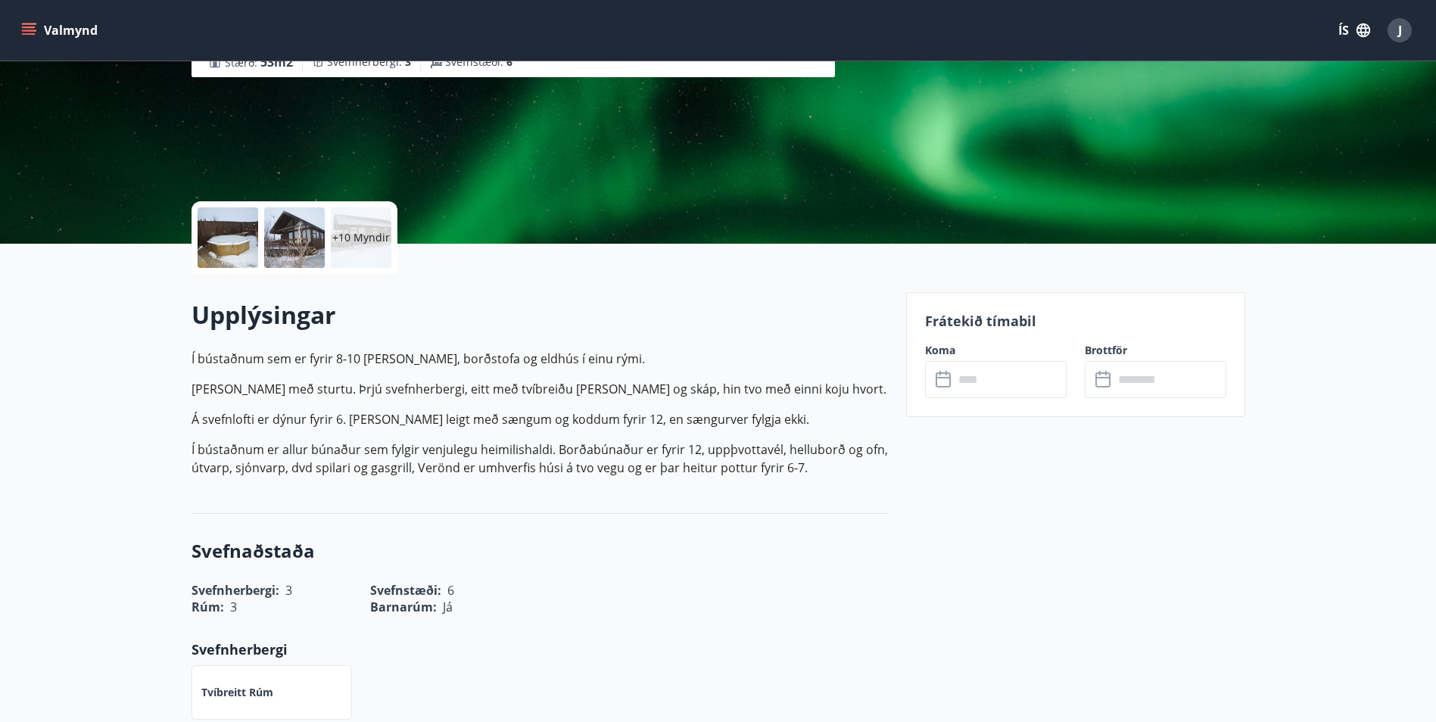
scroll to position [227, 0]
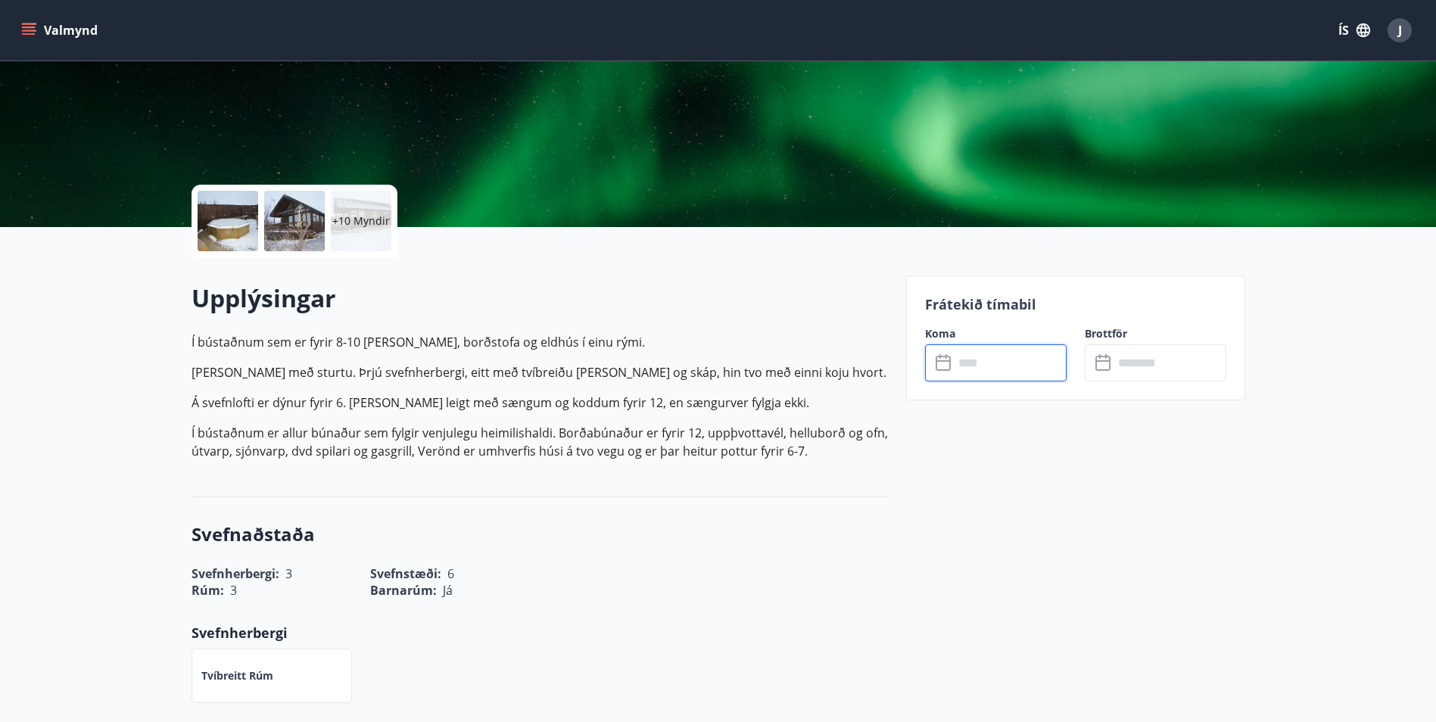
click at [1006, 369] on input "text" at bounding box center [1010, 363] width 113 height 37
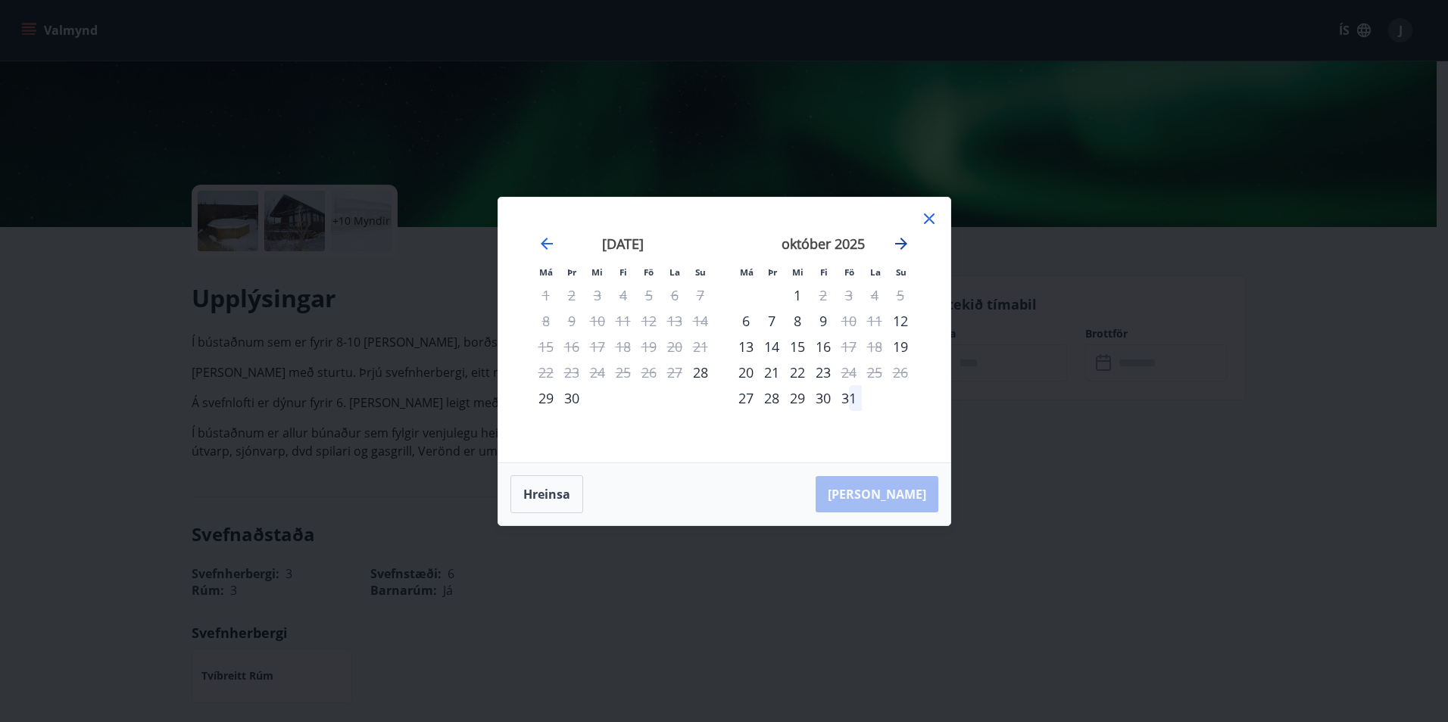
click at [903, 245] on icon "Move forward to switch to the next month." at bounding box center [901, 244] width 12 height 12
click at [847, 321] on div "7" at bounding box center [849, 321] width 26 height 26
click at [902, 321] on div "9" at bounding box center [900, 321] width 26 height 26
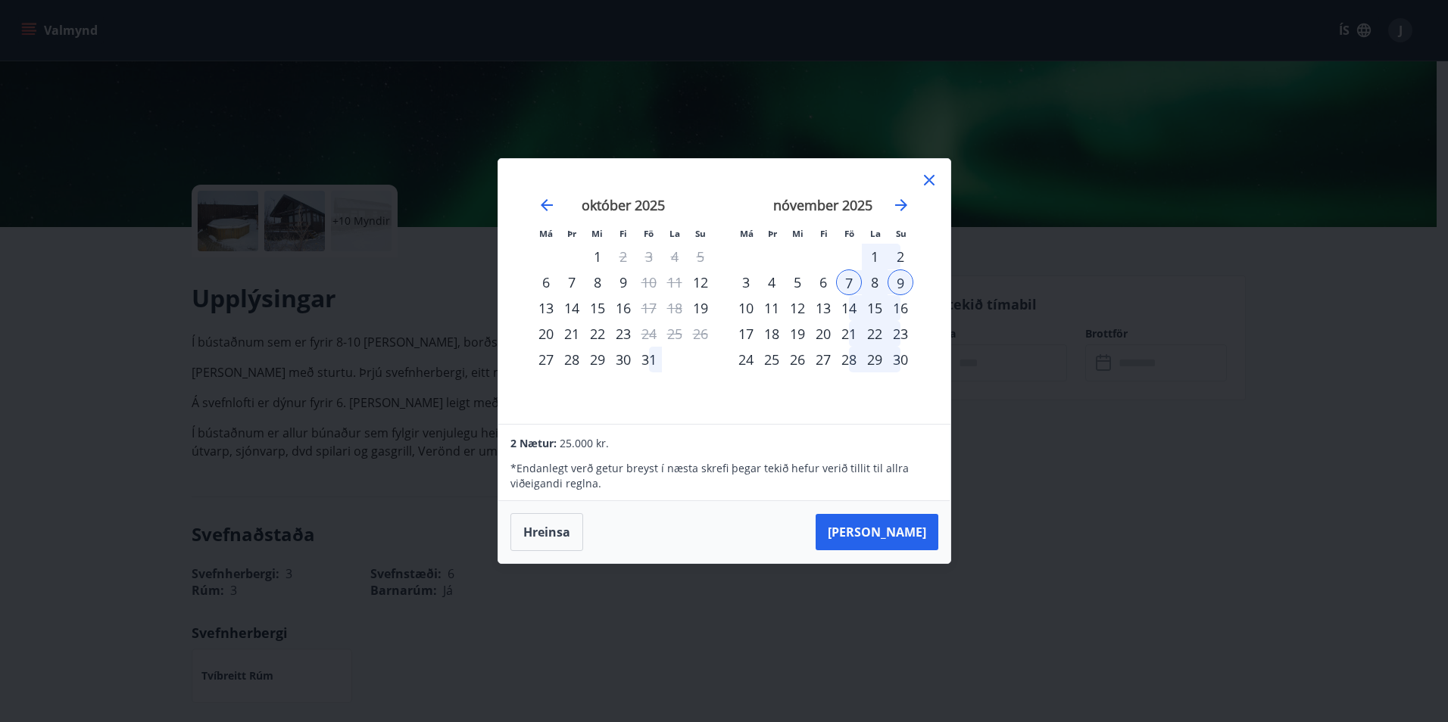
click at [931, 174] on icon at bounding box center [929, 180] width 18 height 18
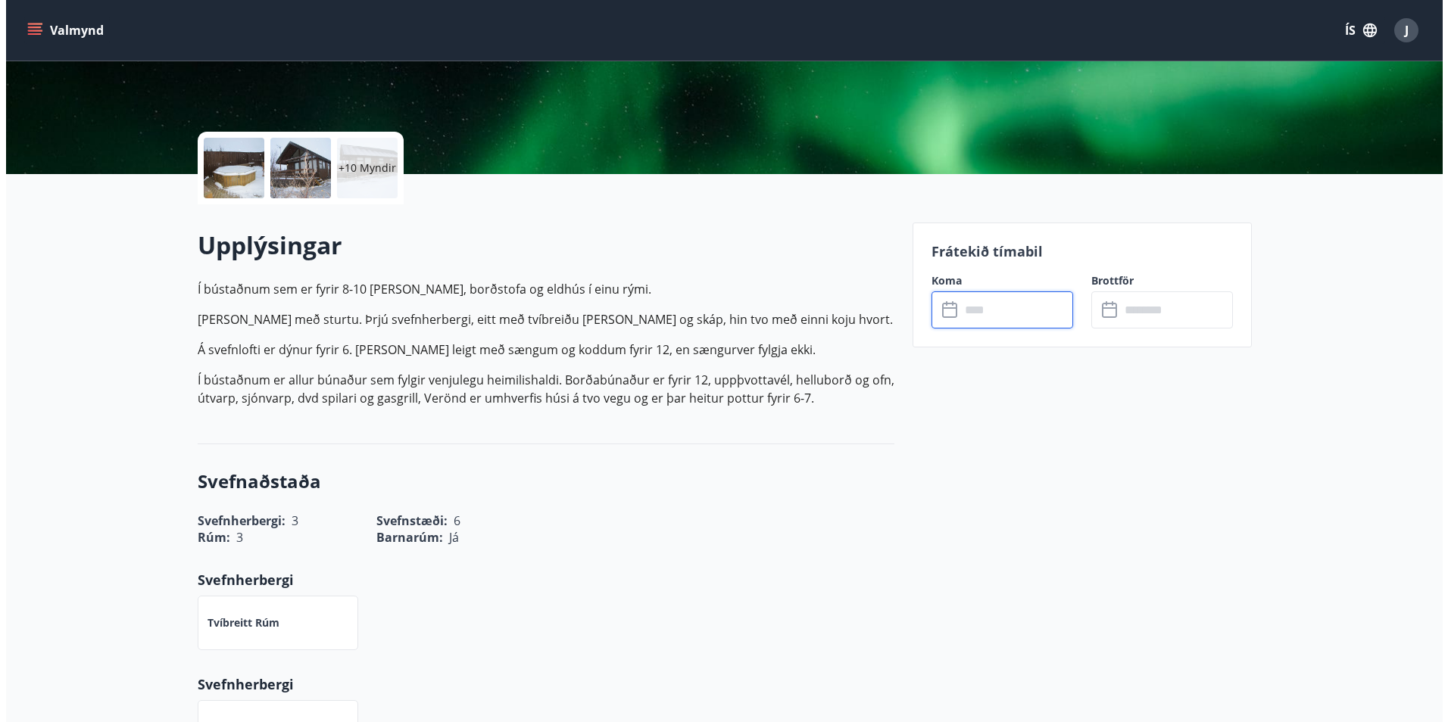
scroll to position [303, 0]
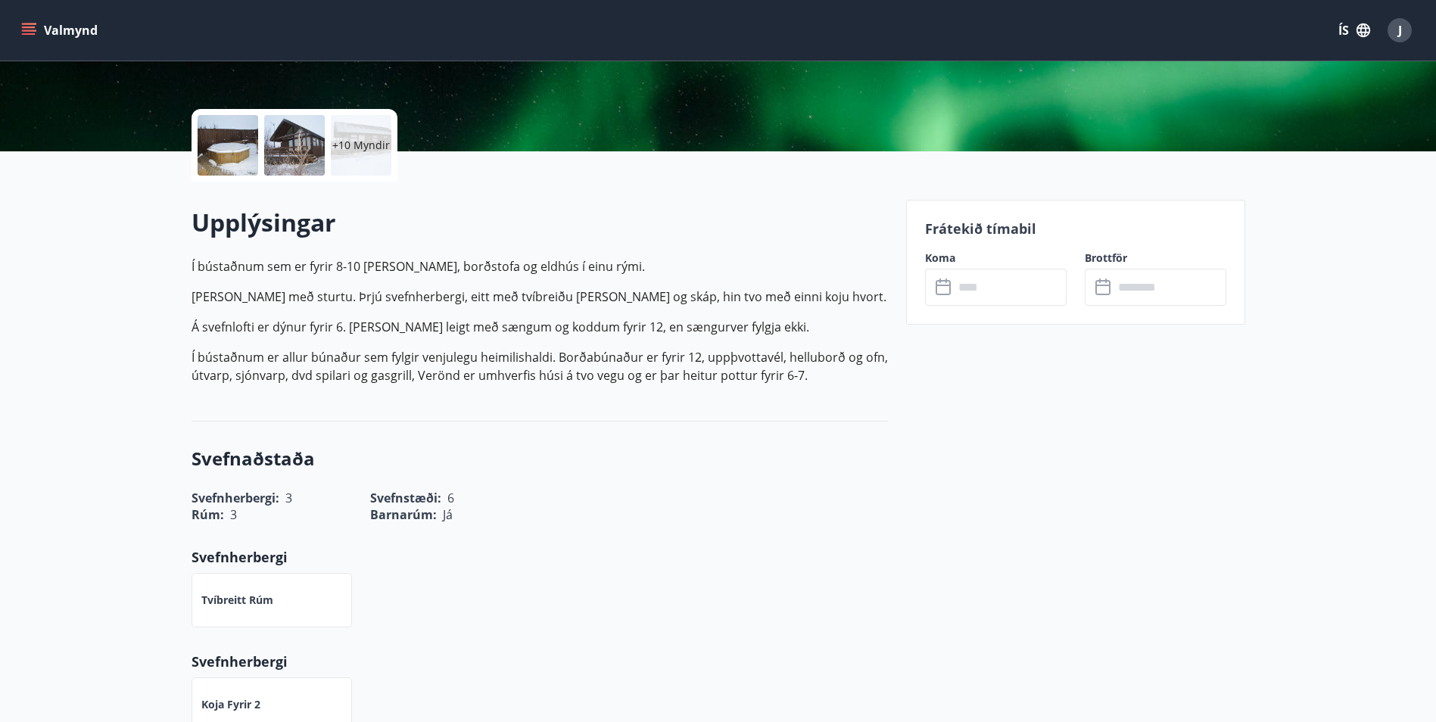
click at [296, 161] on div at bounding box center [294, 145] width 61 height 61
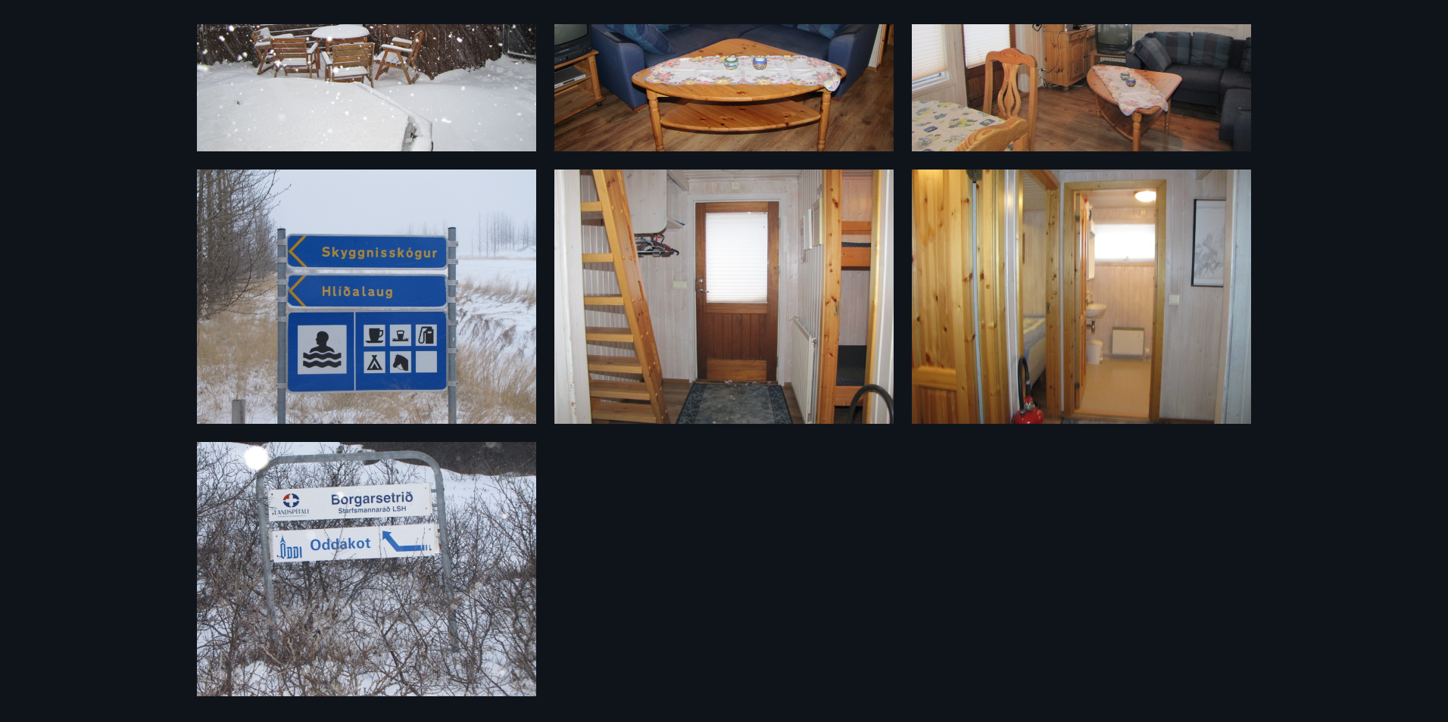
scroll to position [1009, 0]
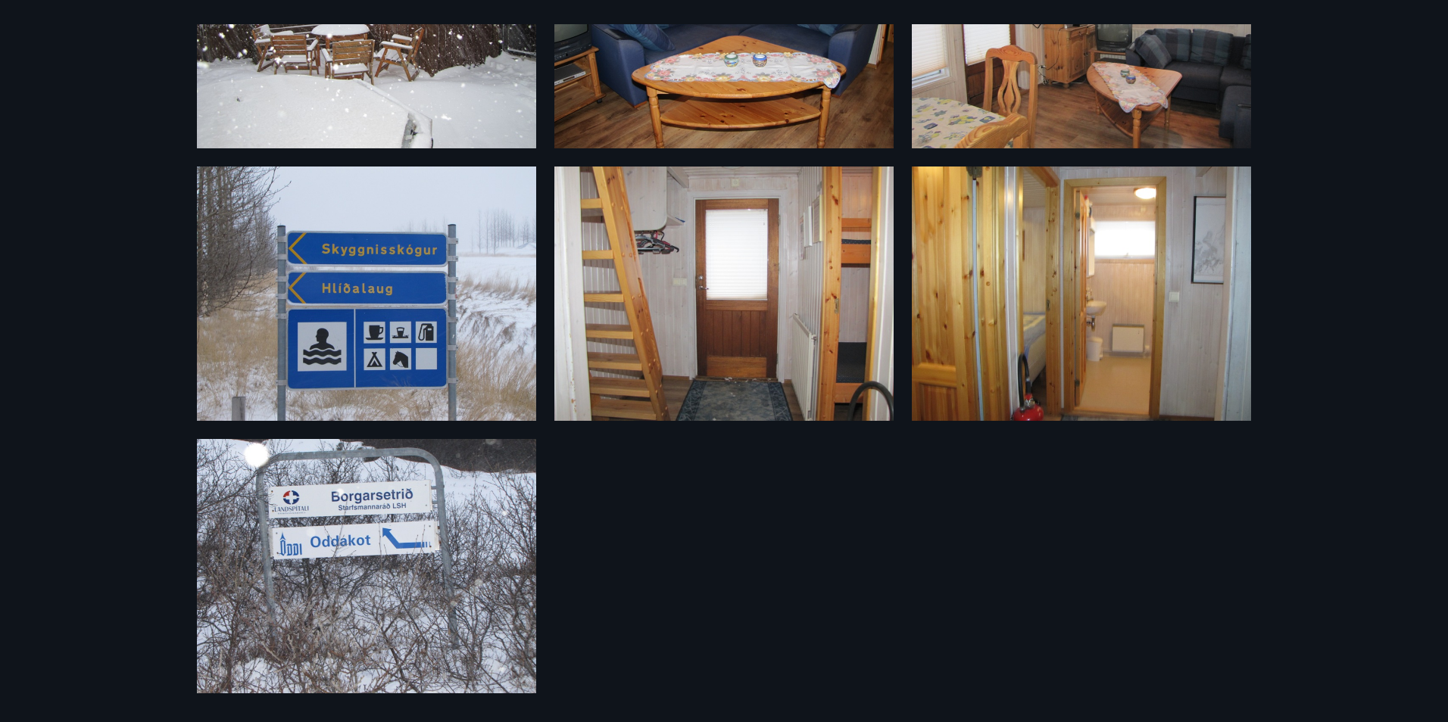
click at [120, 155] on div "16 Myndir" at bounding box center [724, 361] width 1448 height 722
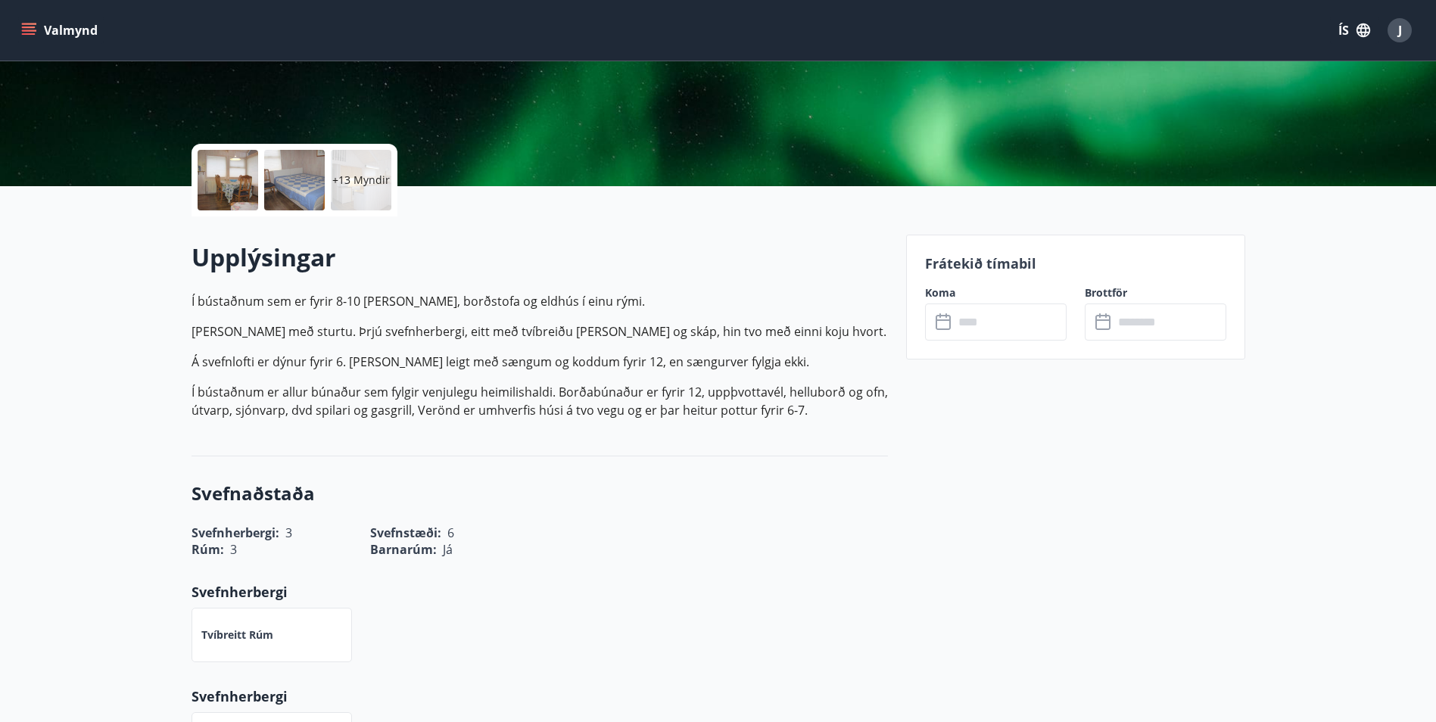
scroll to position [76, 0]
